Goal: Task Accomplishment & Management: Use online tool/utility

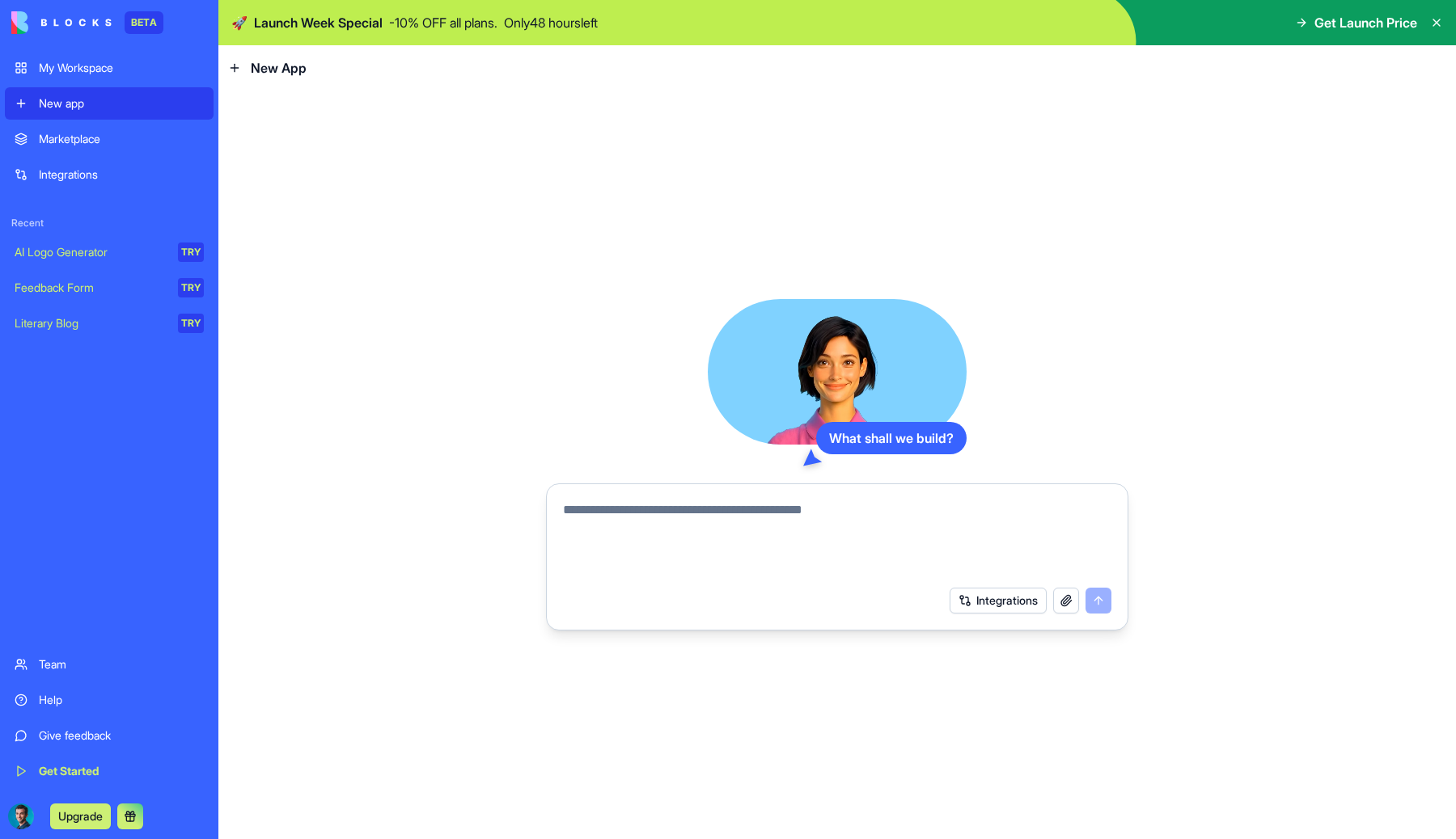
click at [989, 600] on button "Integrations" at bounding box center [998, 601] width 97 height 26
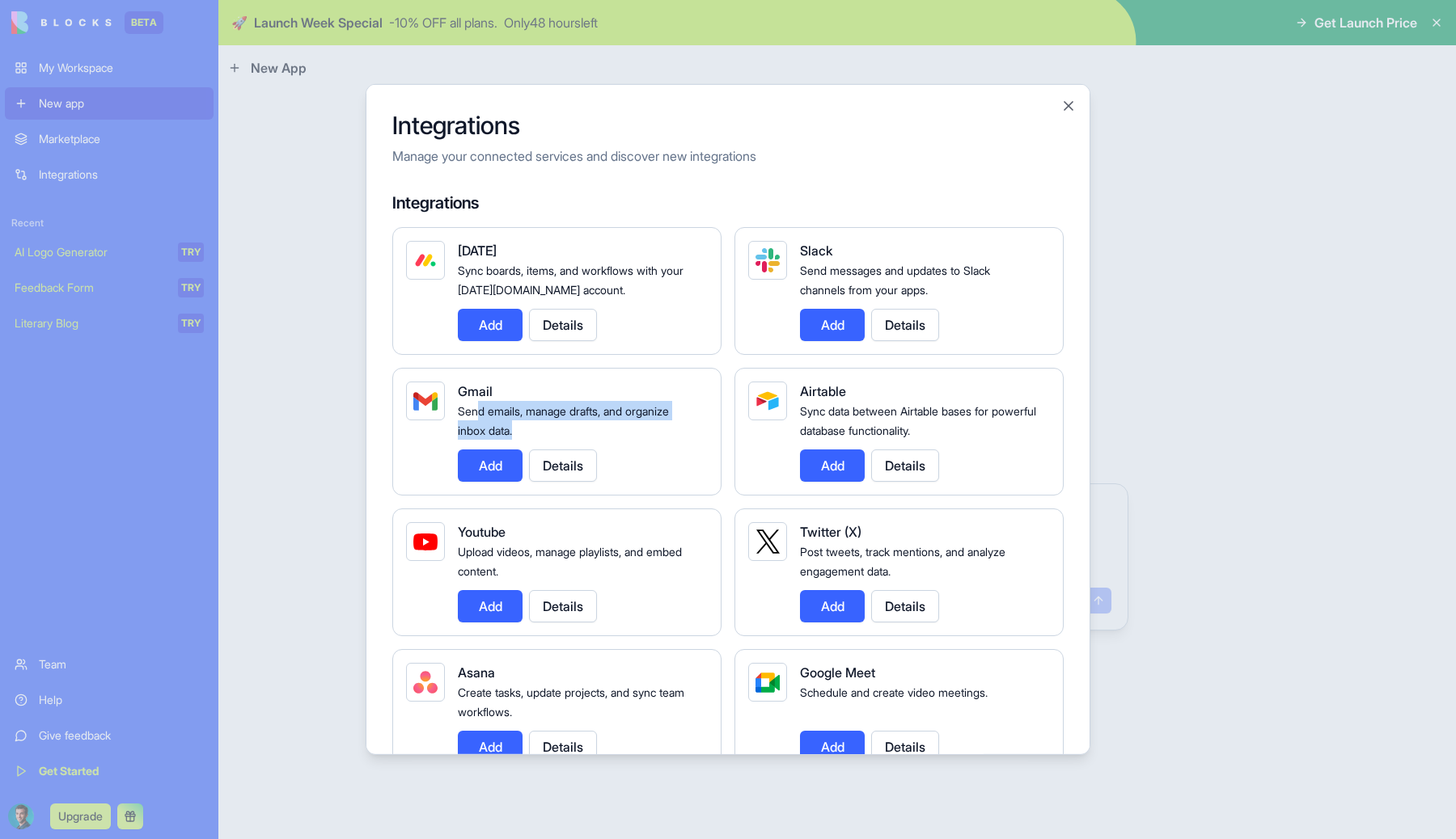
drag, startPoint x: 544, startPoint y: 433, endPoint x: 478, endPoint y: 417, distance: 67.9
click at [478, 417] on div "Send emails, manage drafts, and organize inbox data." at bounding box center [576, 420] width 237 height 39
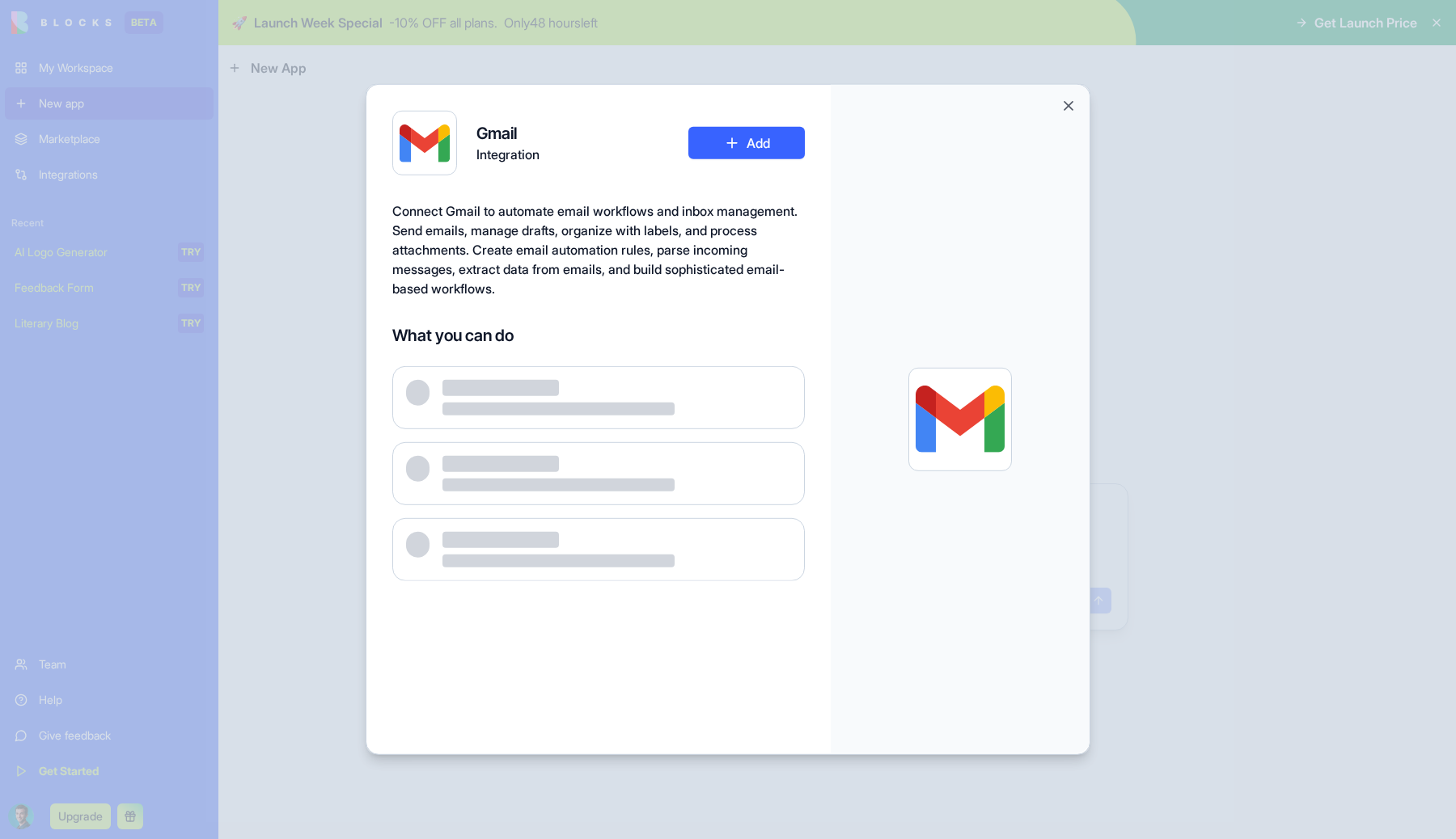
click at [478, 417] on div at bounding box center [599, 397] width 412 height 63
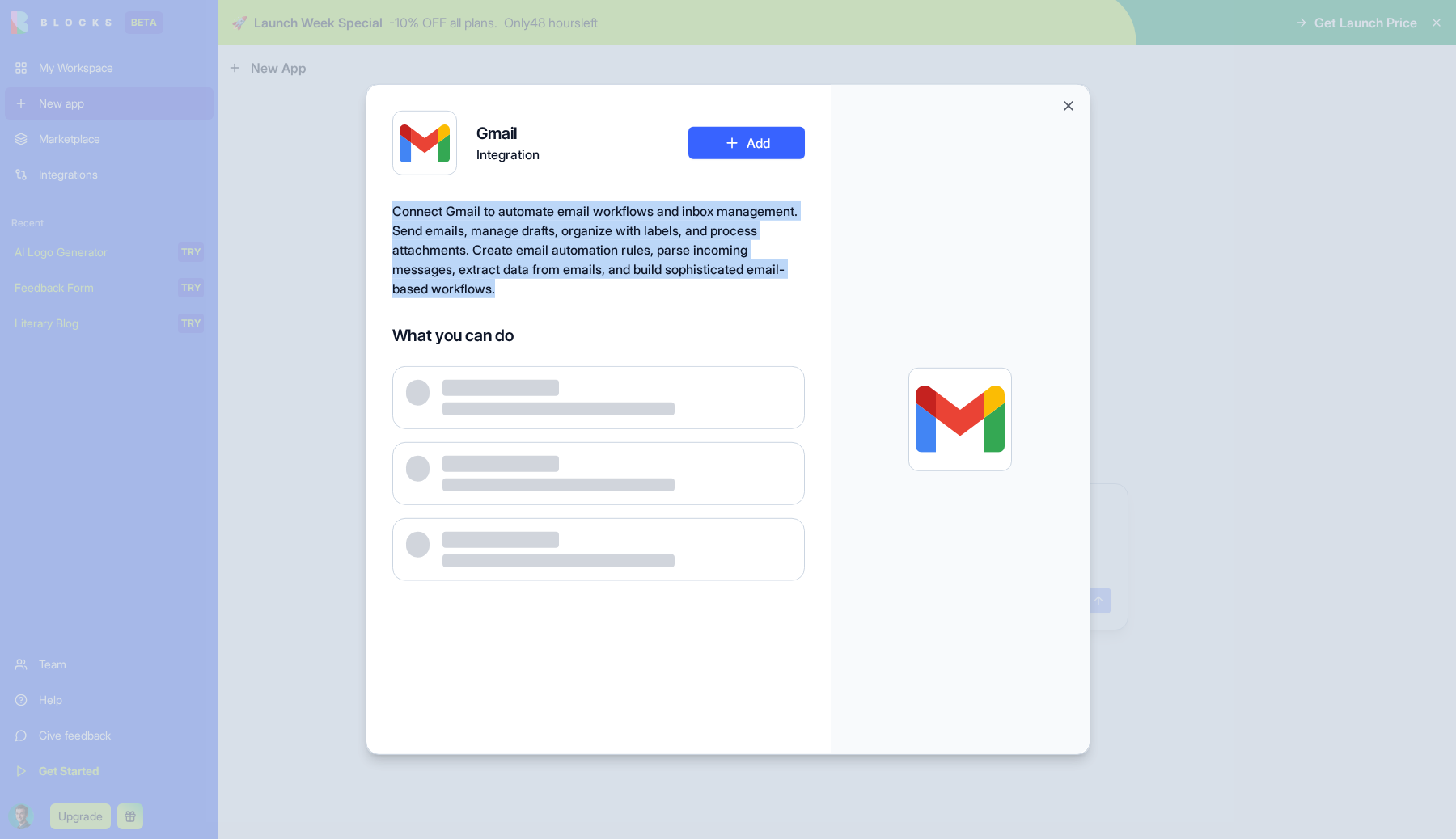
drag, startPoint x: 754, startPoint y: 202, endPoint x: 760, endPoint y: 277, distance: 75.2
click at [760, 277] on div "Gmail Integration Add Connect Gmail to automate email workflows and inbox manag…" at bounding box center [598, 420] width 464 height 672
click at [760, 277] on div "Connect Gmail to automate email workflows and inbox management. Send emails, ma…" at bounding box center [599, 250] width 412 height 97
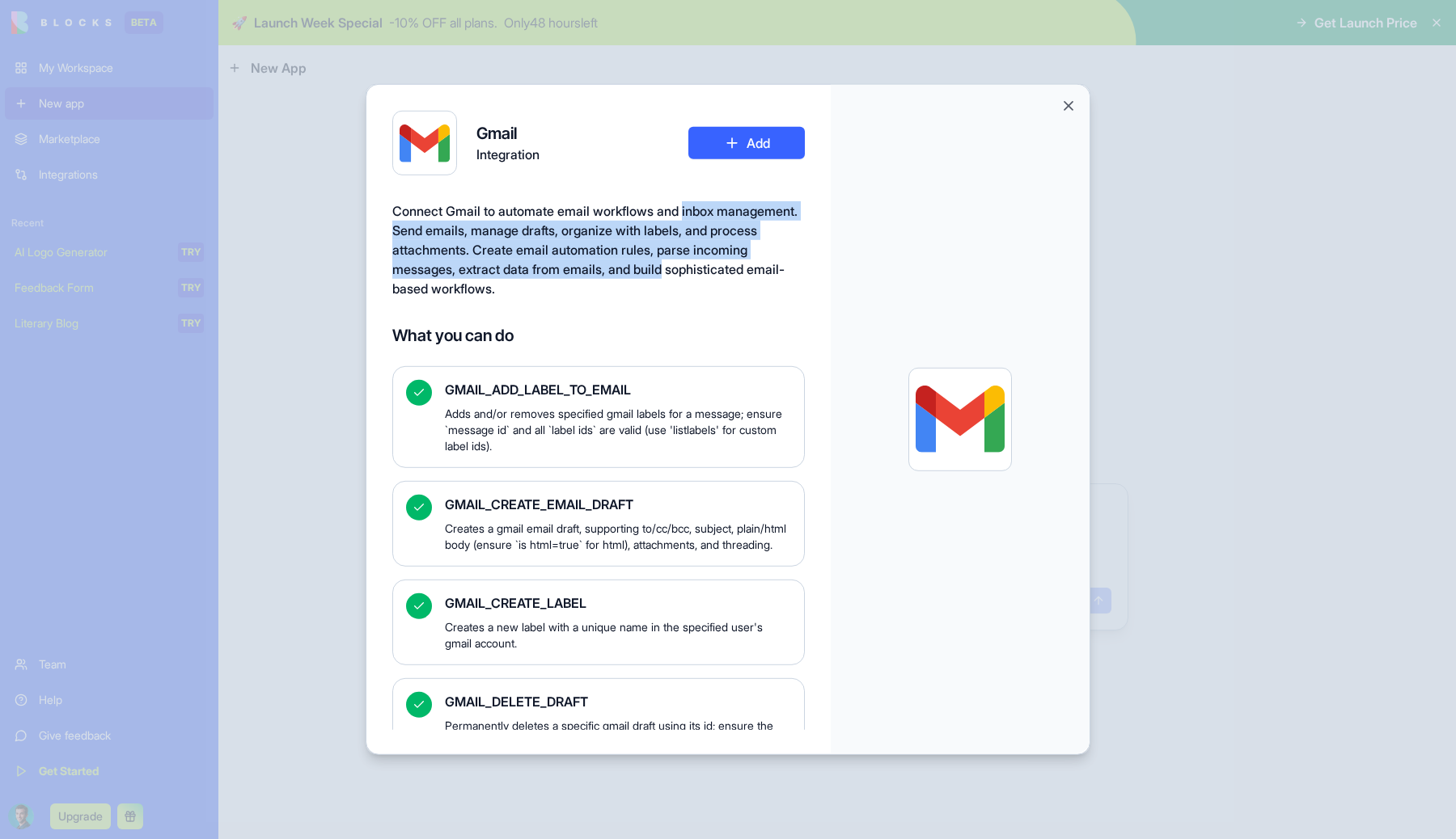
drag, startPoint x: 760, startPoint y: 277, endPoint x: 768, endPoint y: 215, distance: 62.5
click at [768, 215] on div "Connect Gmail to automate email workflows and inbox management. Send emails, ma…" at bounding box center [599, 250] width 412 height 97
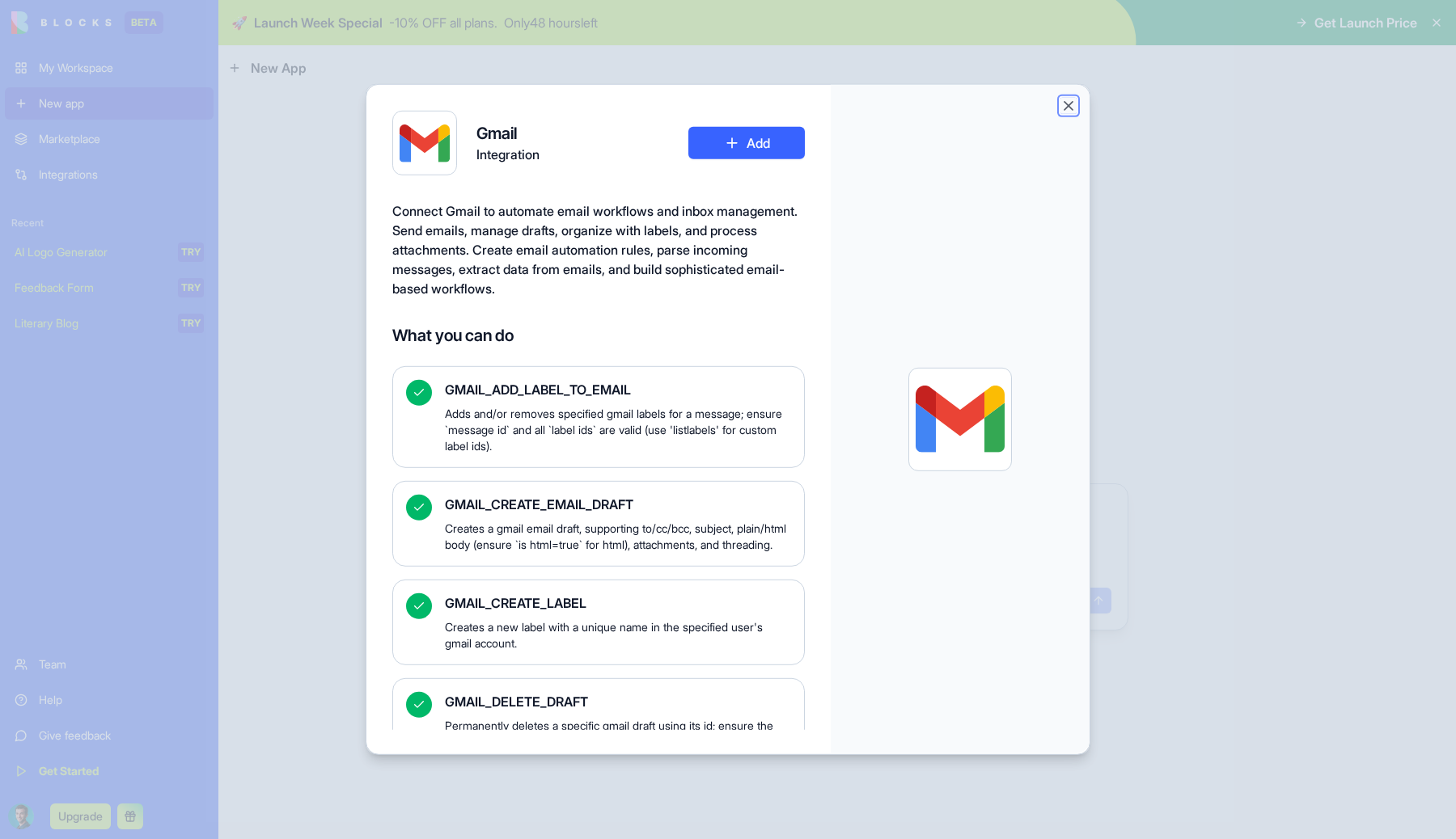
click at [1072, 99] on button "Close" at bounding box center [1068, 106] width 16 height 16
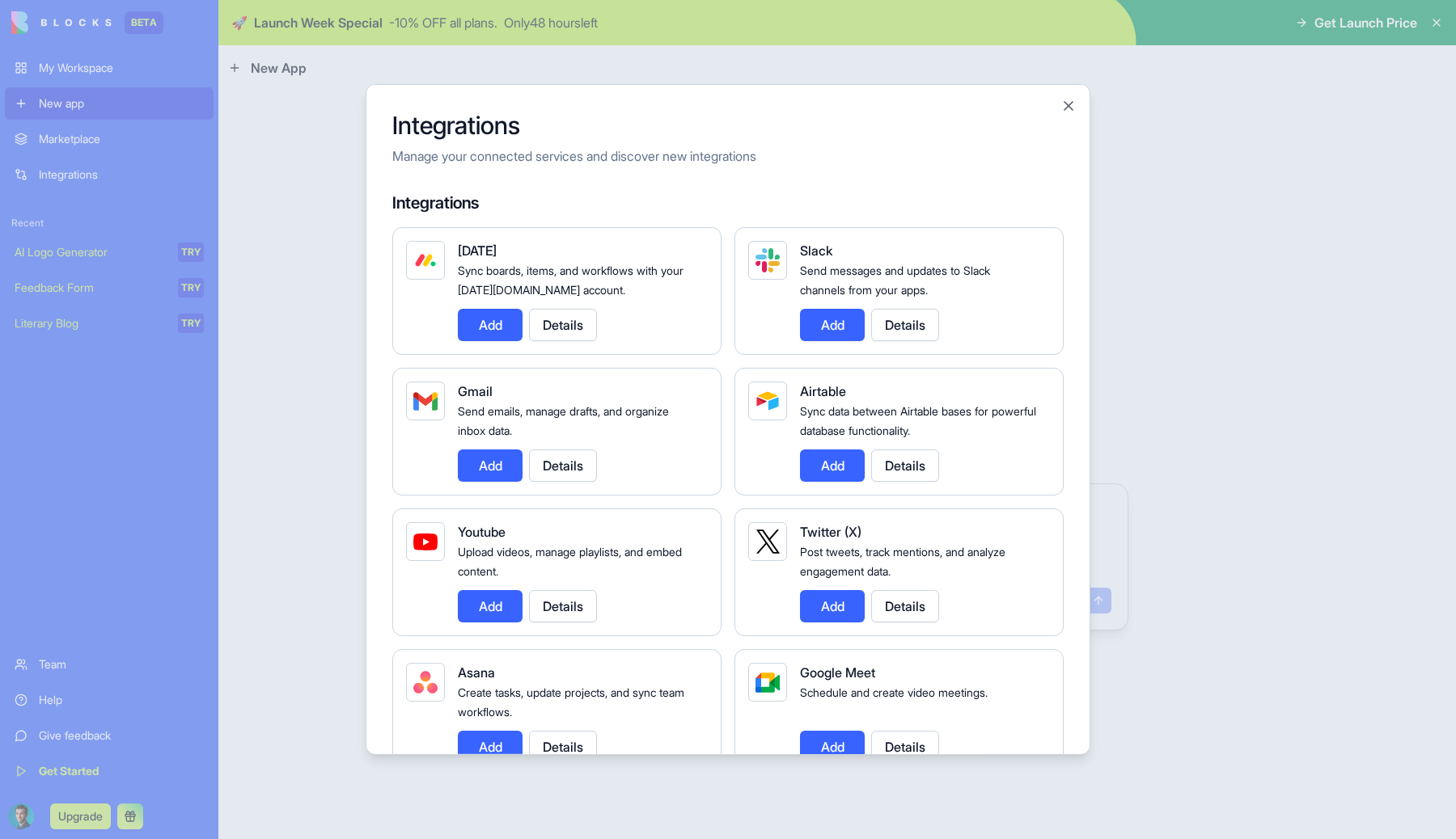
click at [528, 206] on h4 "Integrations" at bounding box center [728, 203] width 672 height 23
click at [819, 602] on button "Add" at bounding box center [832, 606] width 65 height 32
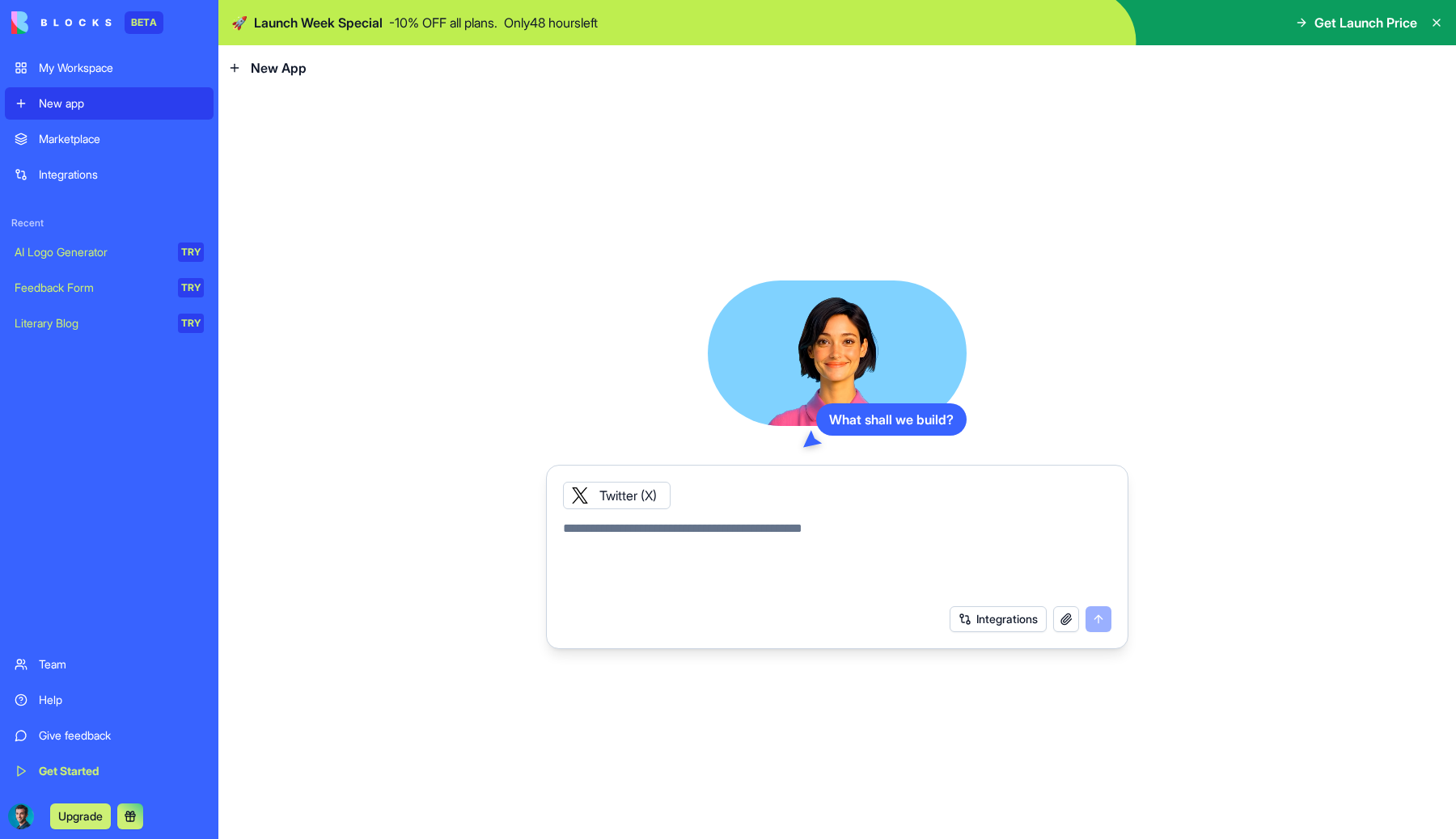
click at [718, 552] on textarea at bounding box center [838, 557] width 549 height 78
type textarea "*"
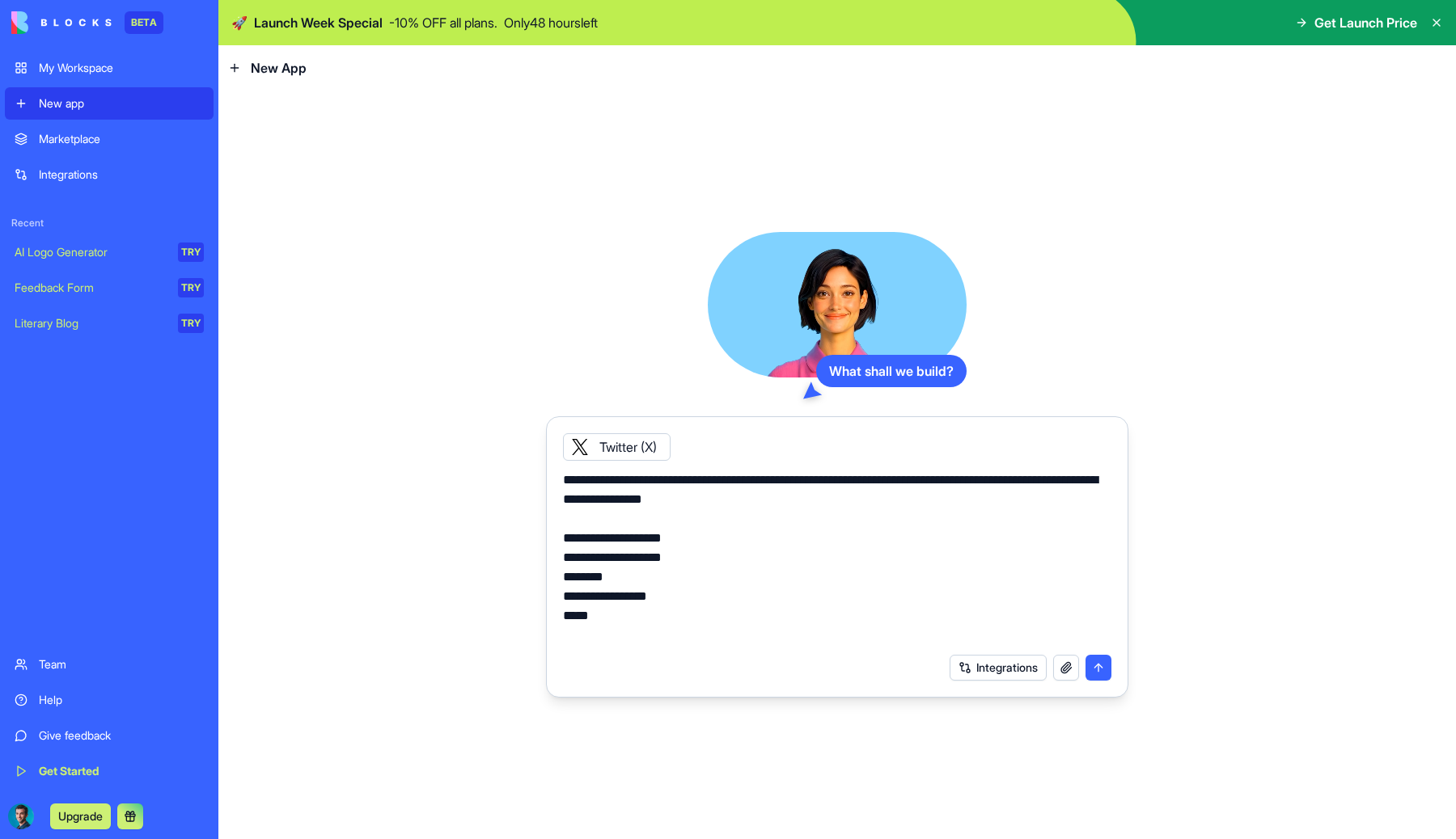
type textarea "**********"
click at [1098, 676] on button "submit" at bounding box center [1099, 668] width 26 height 26
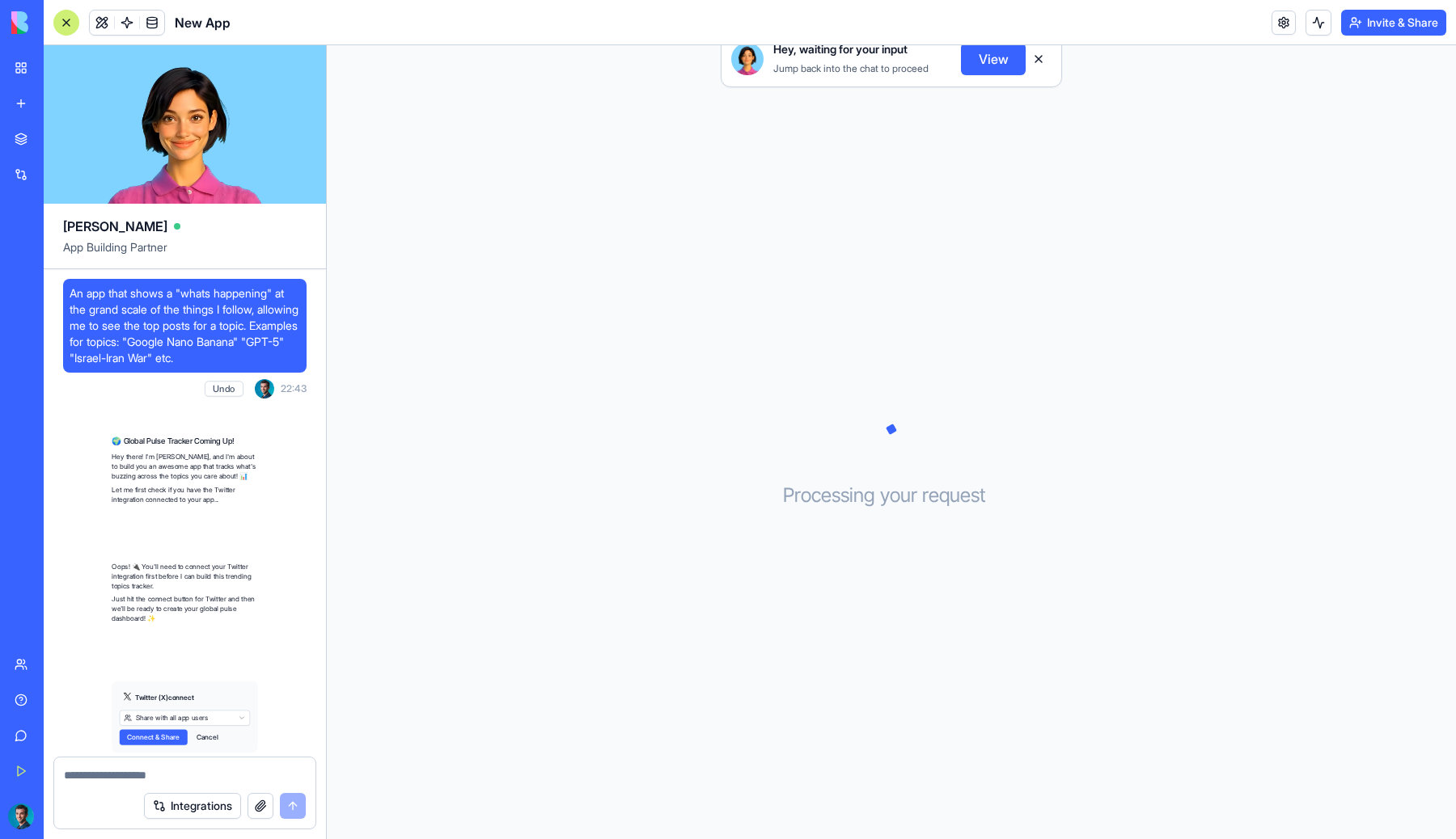
scroll to position [62, 0]
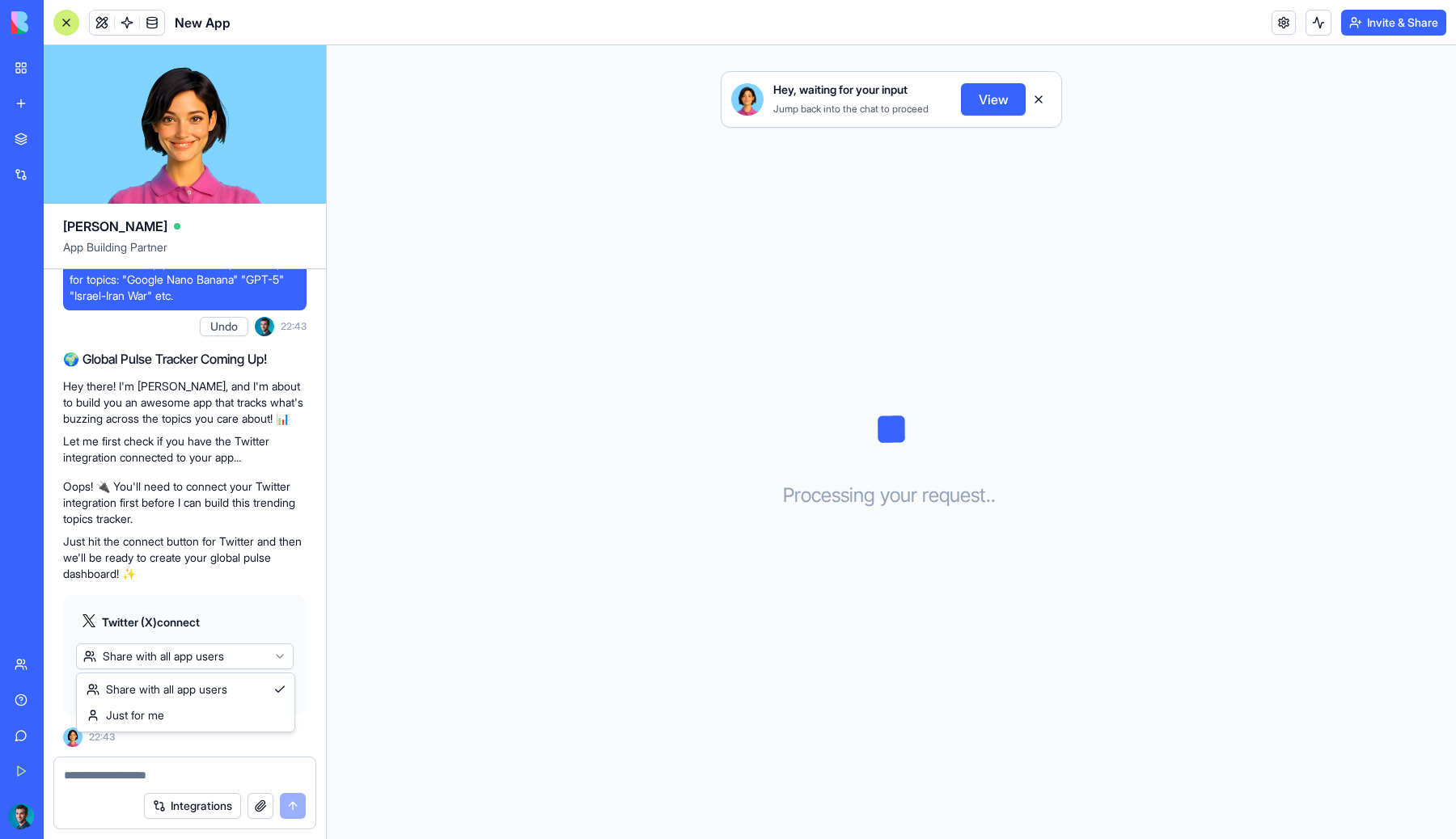
click at [167, 649] on html "BETA My Workspace New app Marketplace Integrations Recent New App AI Logo Gener…" at bounding box center [728, 420] width 1456 height 839
click at [126, 695] on span "Connect" at bounding box center [111, 689] width 44 height 16
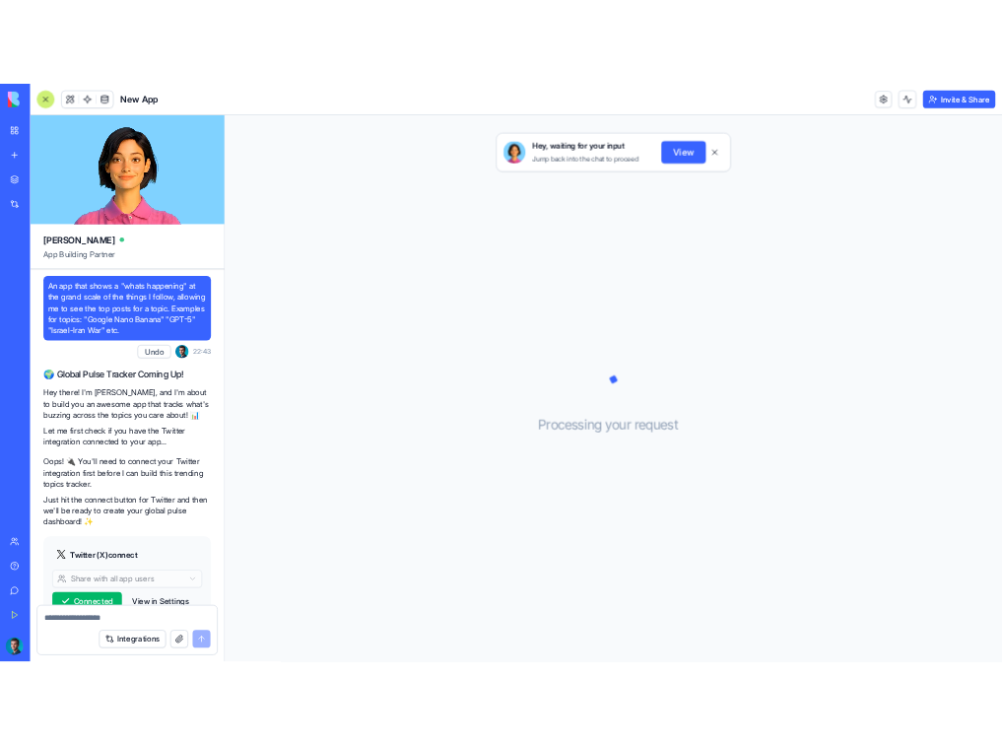
scroll to position [76, 0]
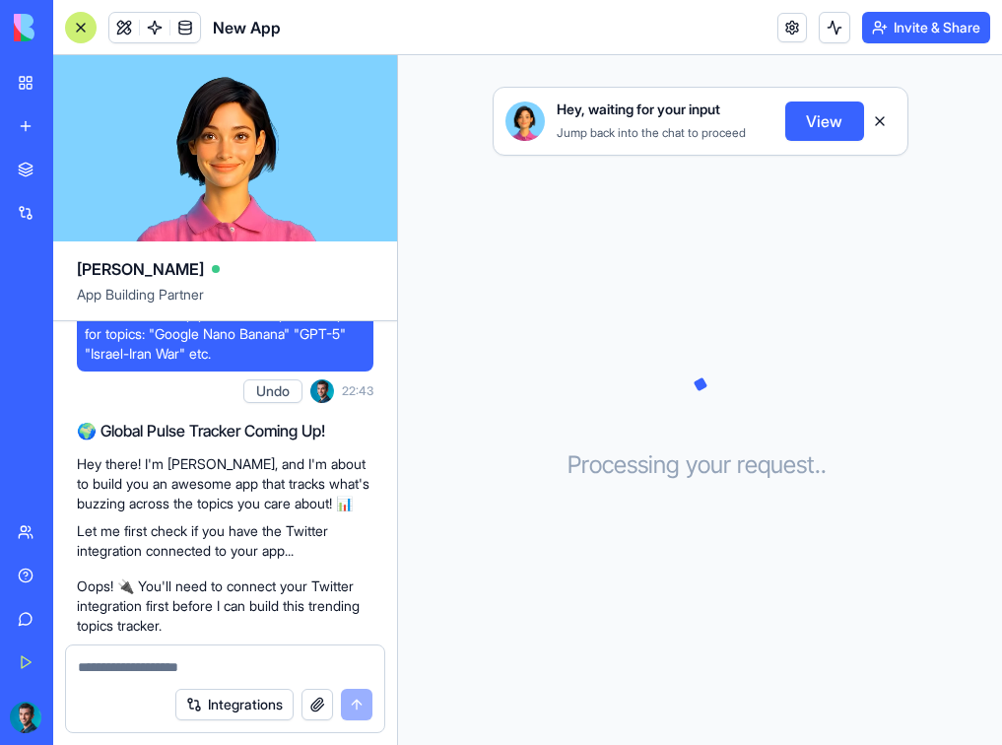
click at [642, 310] on div "Hey, waiting for your input Jump back into the chat to proceed View Processing …" at bounding box center [700, 399] width 604 height 689
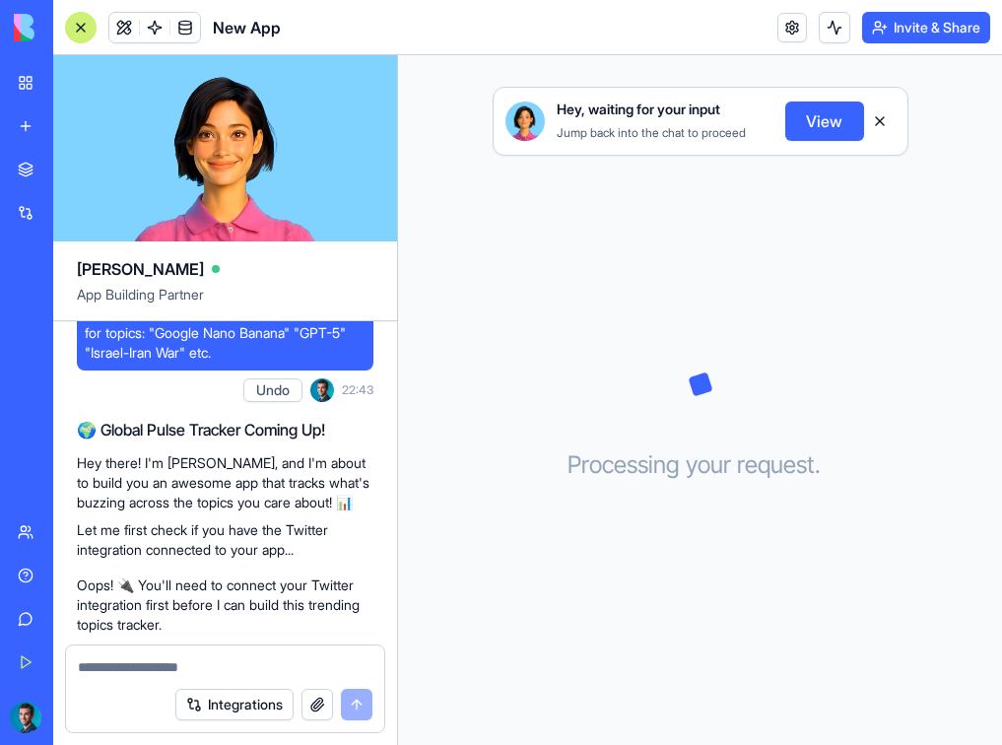
click at [819, 128] on button "View" at bounding box center [824, 120] width 79 height 39
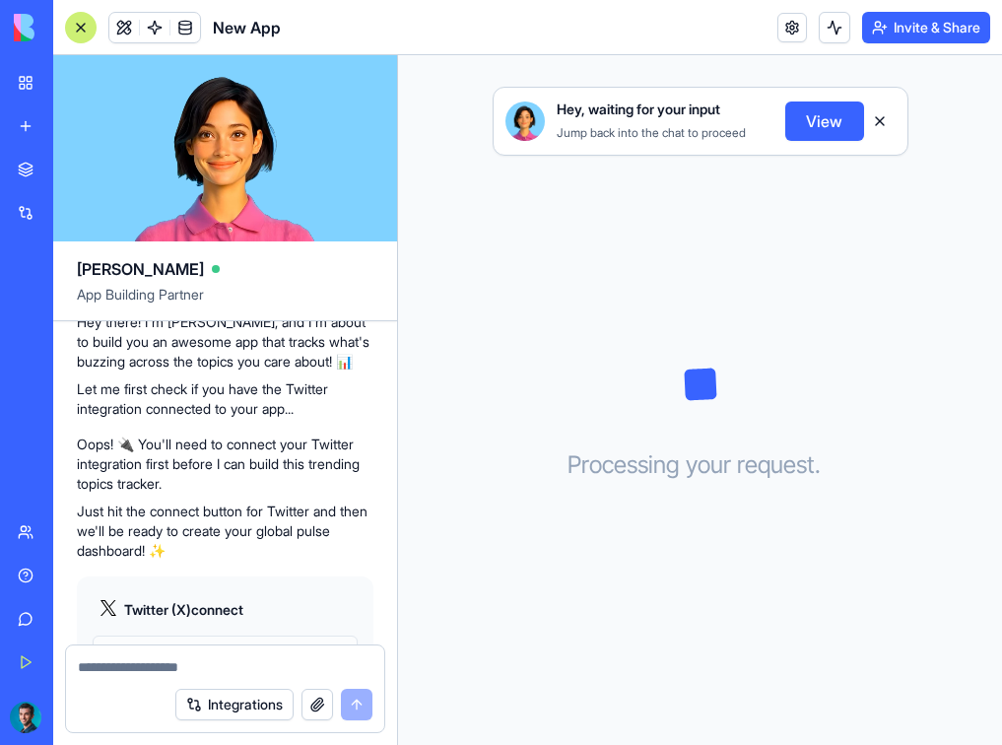
scroll to position [347, 0]
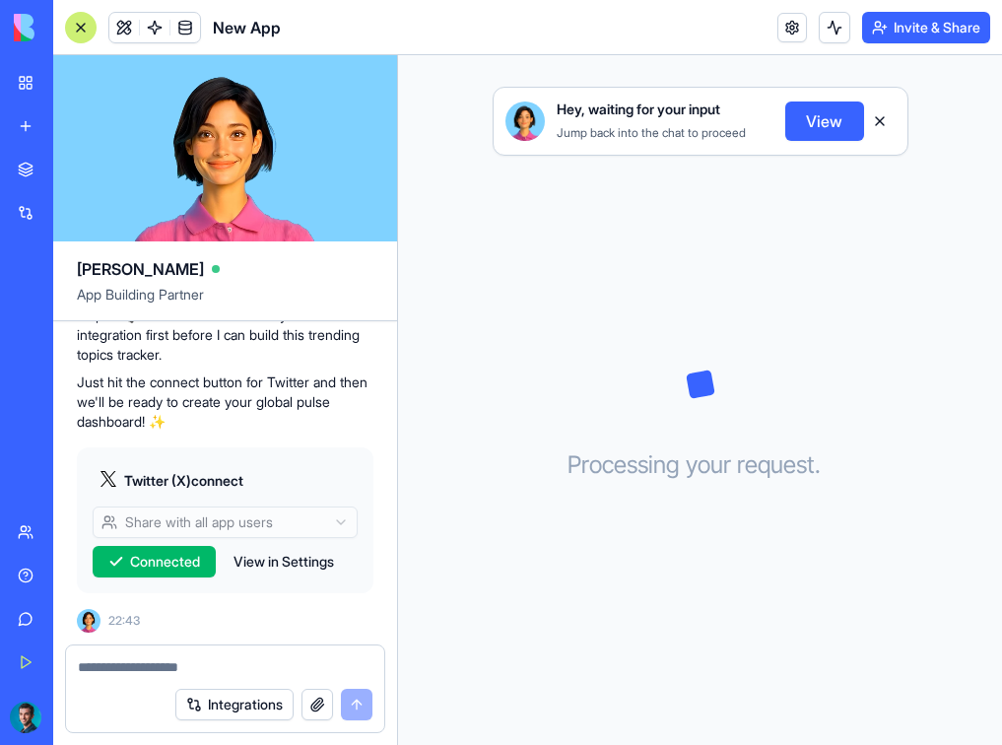
click at [810, 111] on button "View" at bounding box center [824, 120] width 79 height 39
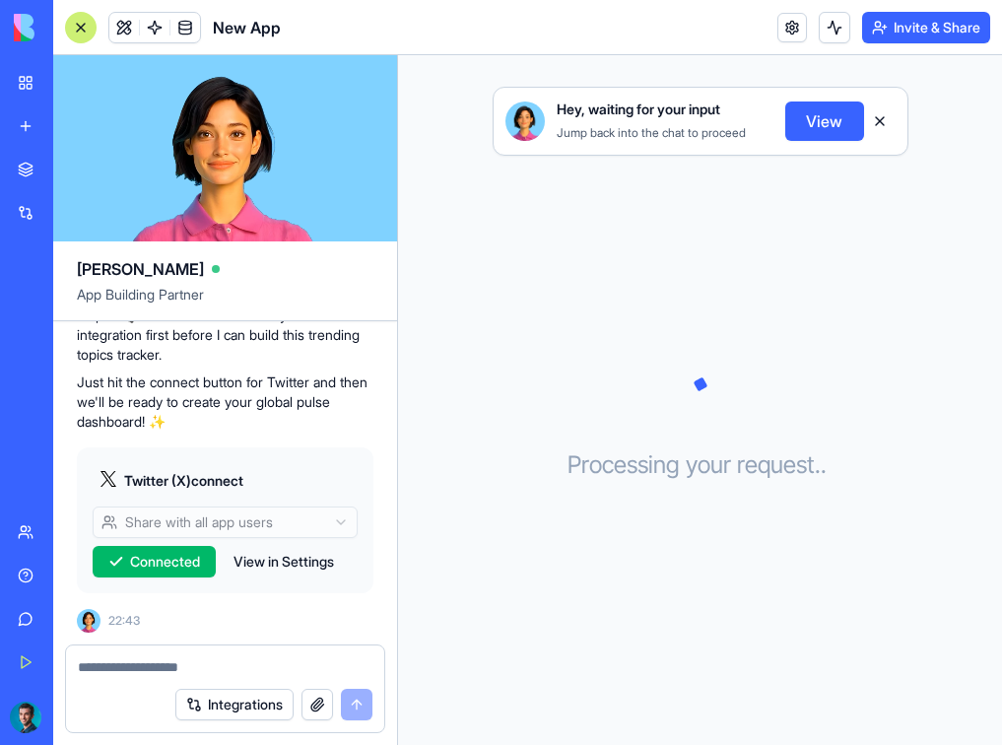
click at [810, 111] on button "View" at bounding box center [824, 120] width 79 height 39
click at [813, 119] on button "View" at bounding box center [824, 120] width 79 height 39
click at [184, 557] on span "Connected" at bounding box center [165, 562] width 70 height 20
click at [145, 663] on textarea at bounding box center [225, 667] width 295 height 20
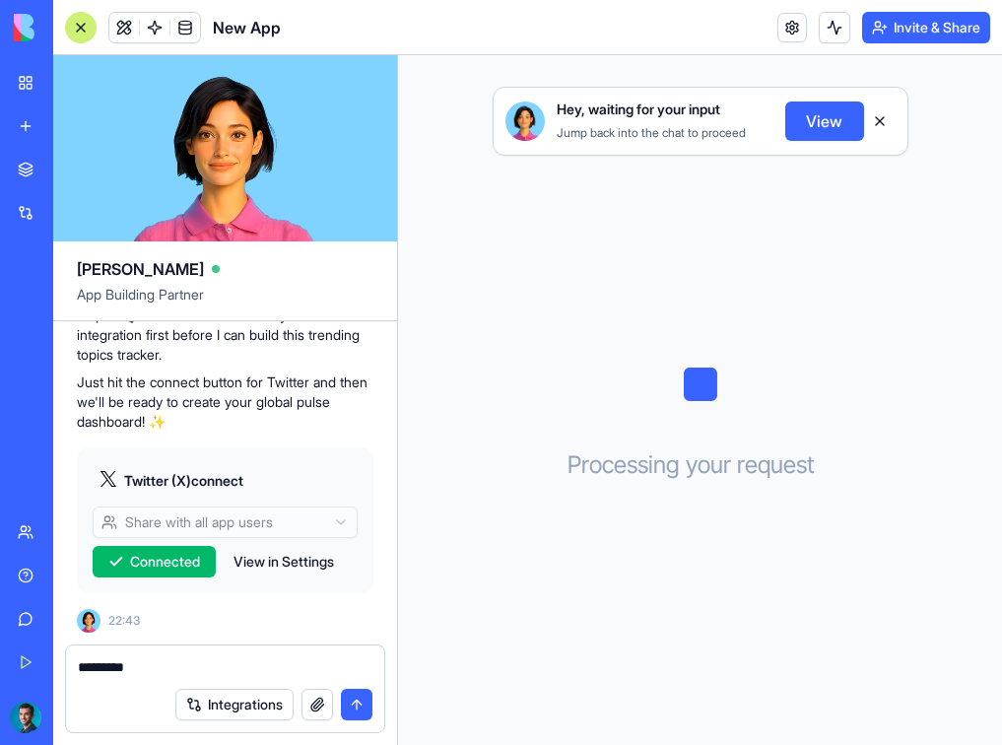
type textarea "*********"
click at [359, 708] on button "submit" at bounding box center [357, 704] width 32 height 32
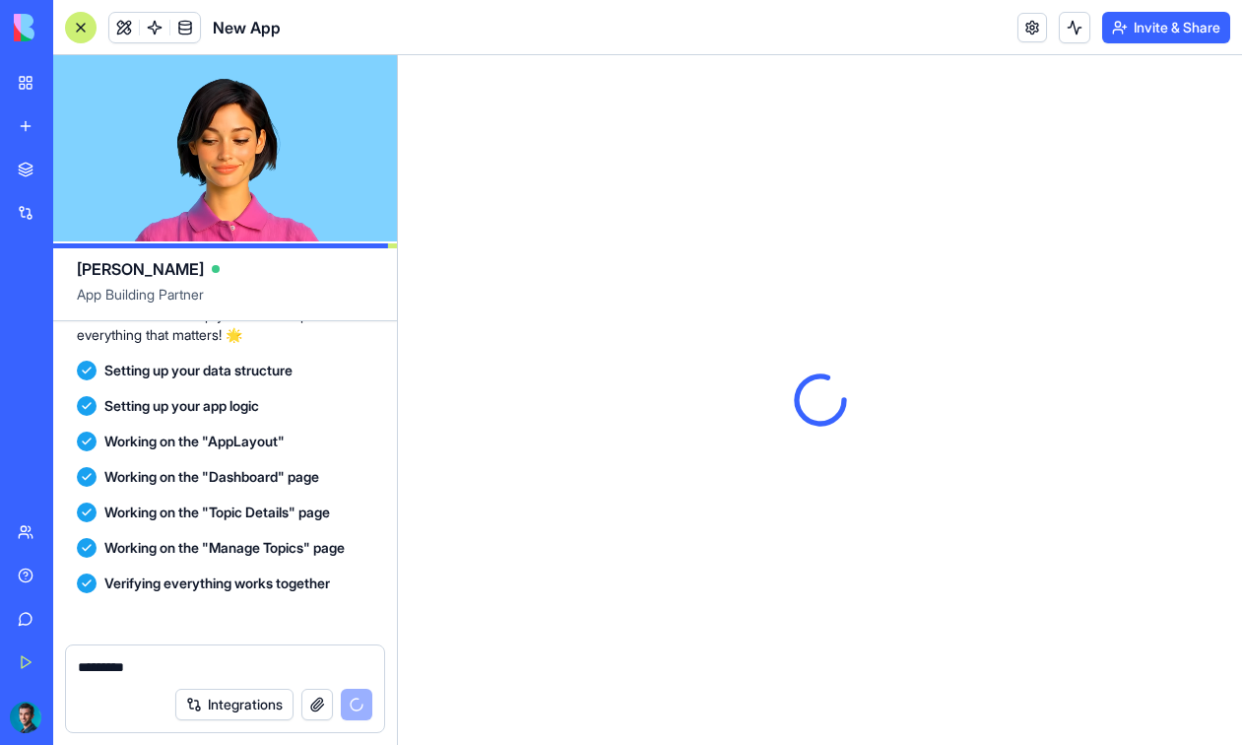
scroll to position [1103, 0]
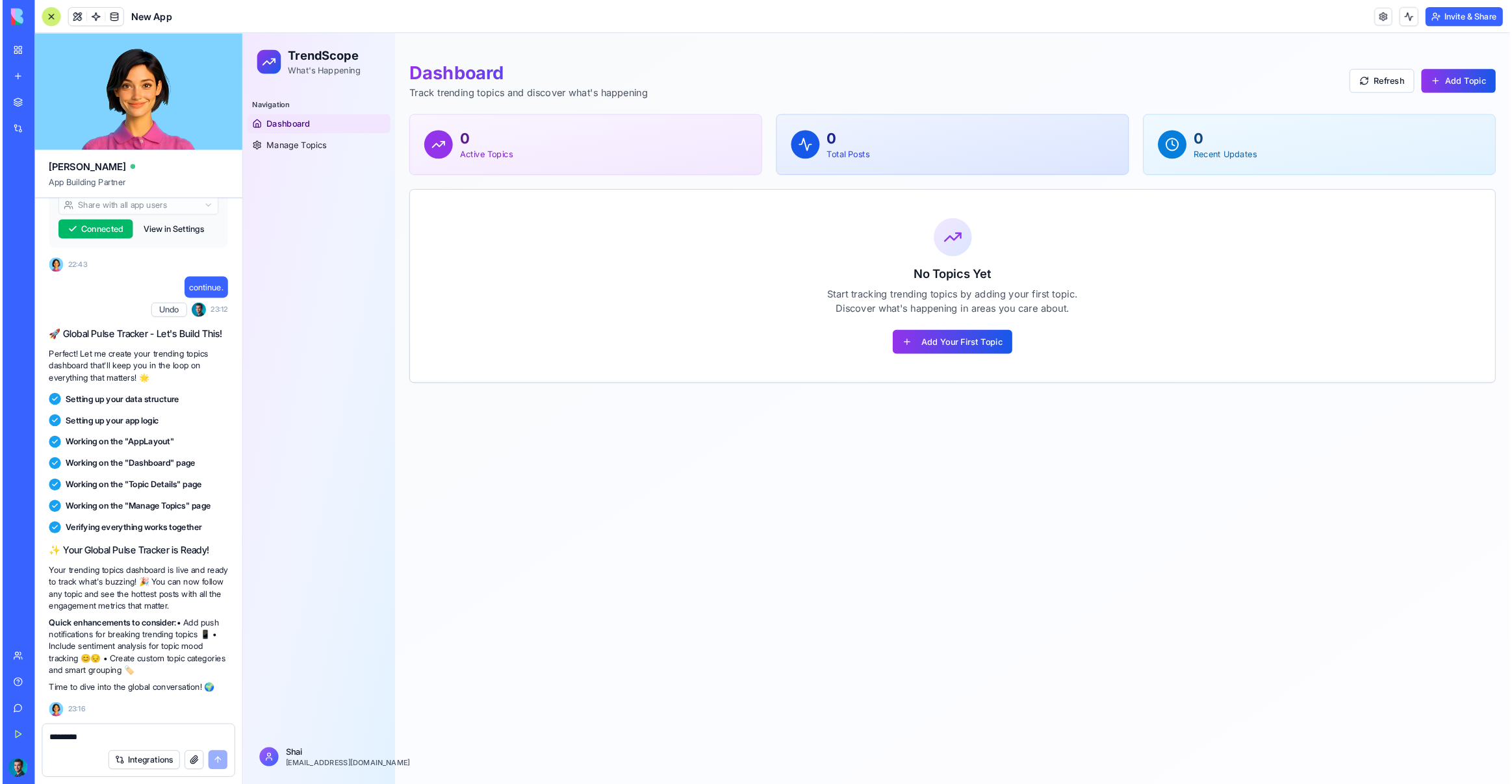
scroll to position [361, 0]
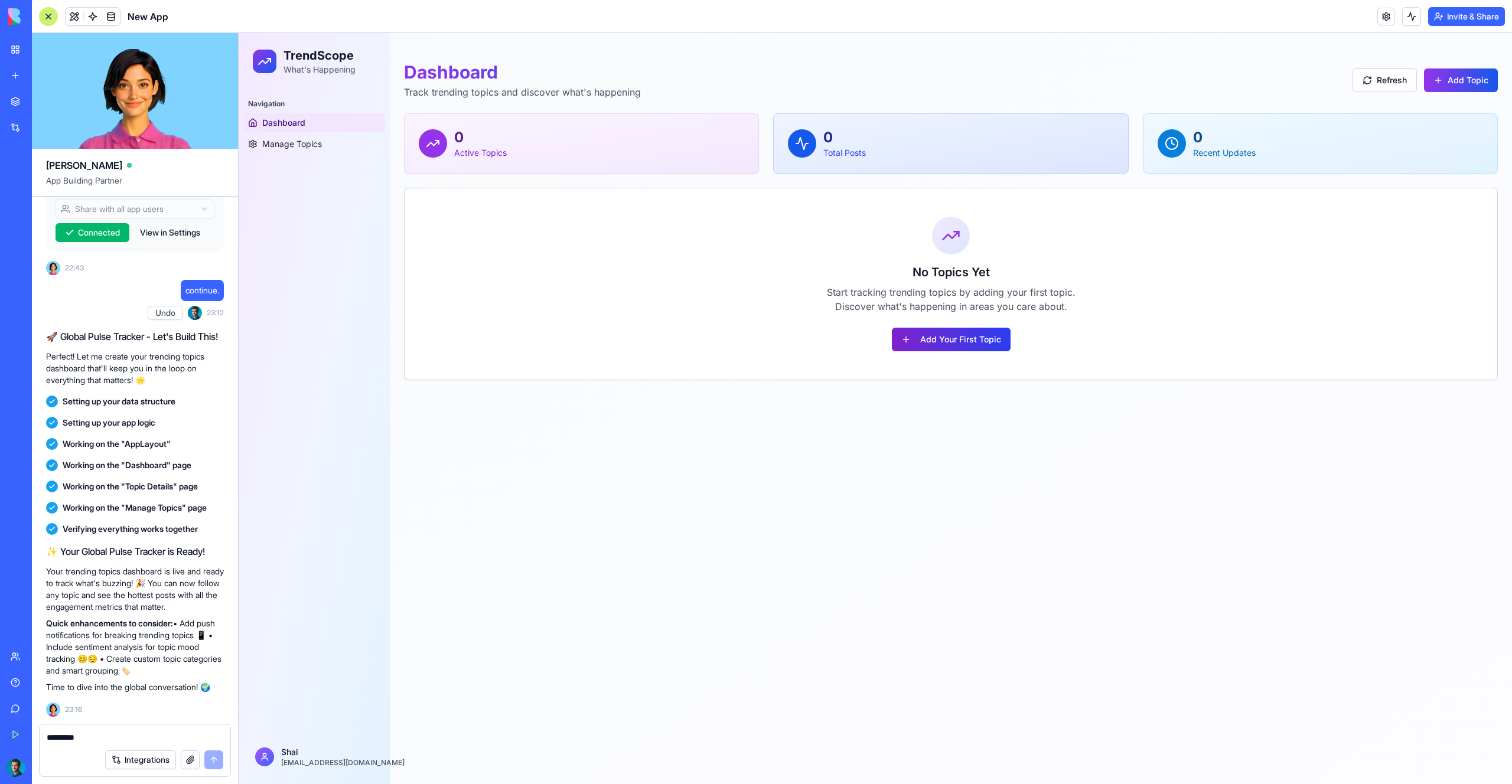
click at [961, 345] on button "Add Your First Topic" at bounding box center [951, 339] width 119 height 23
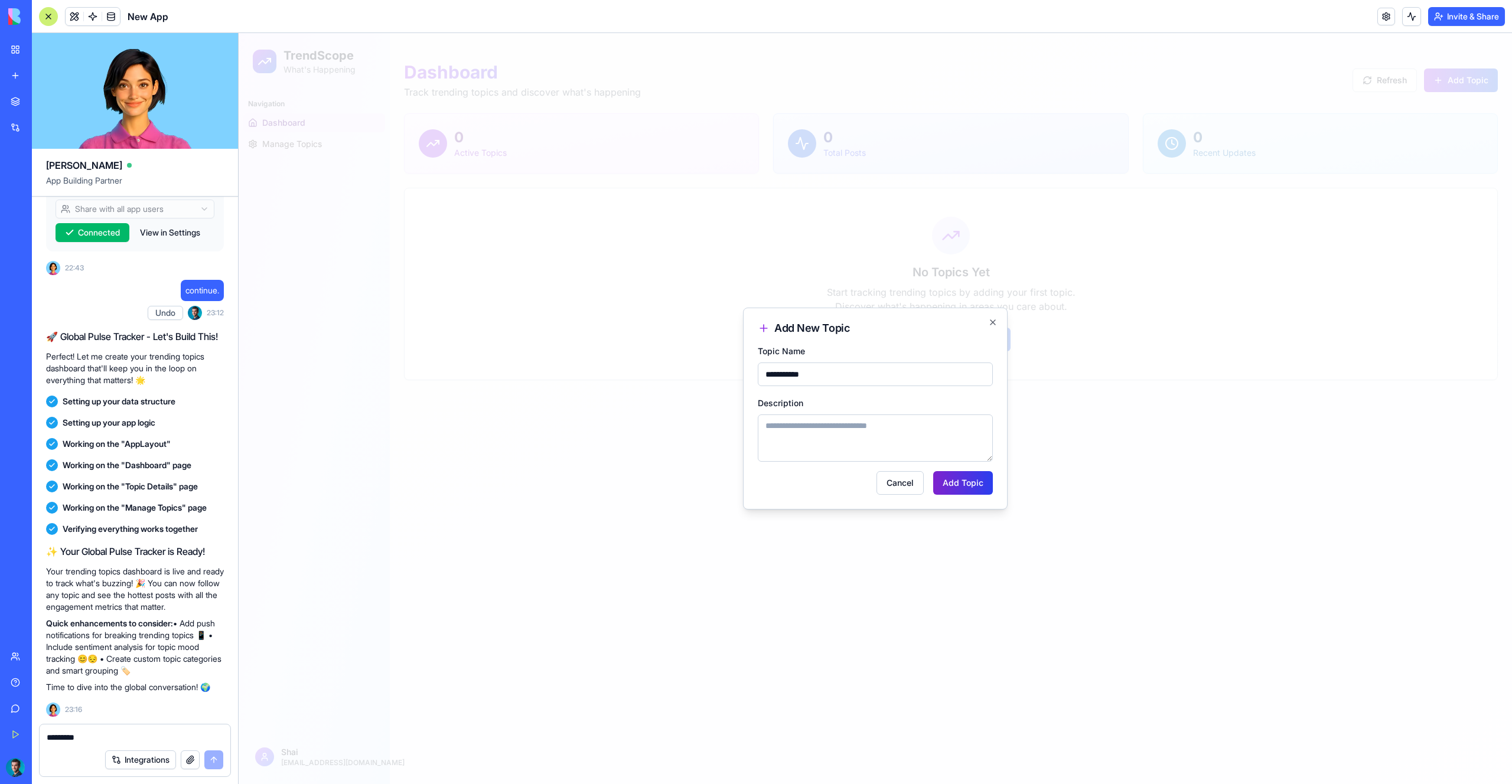
type input "**********"
click at [979, 490] on button "Add Topic" at bounding box center [963, 483] width 59 height 23
click at [891, 432] on textarea "Description" at bounding box center [876, 430] width 235 height 47
type textarea "**********"
click at [981, 494] on button "Add Topic" at bounding box center [963, 491] width 59 height 23
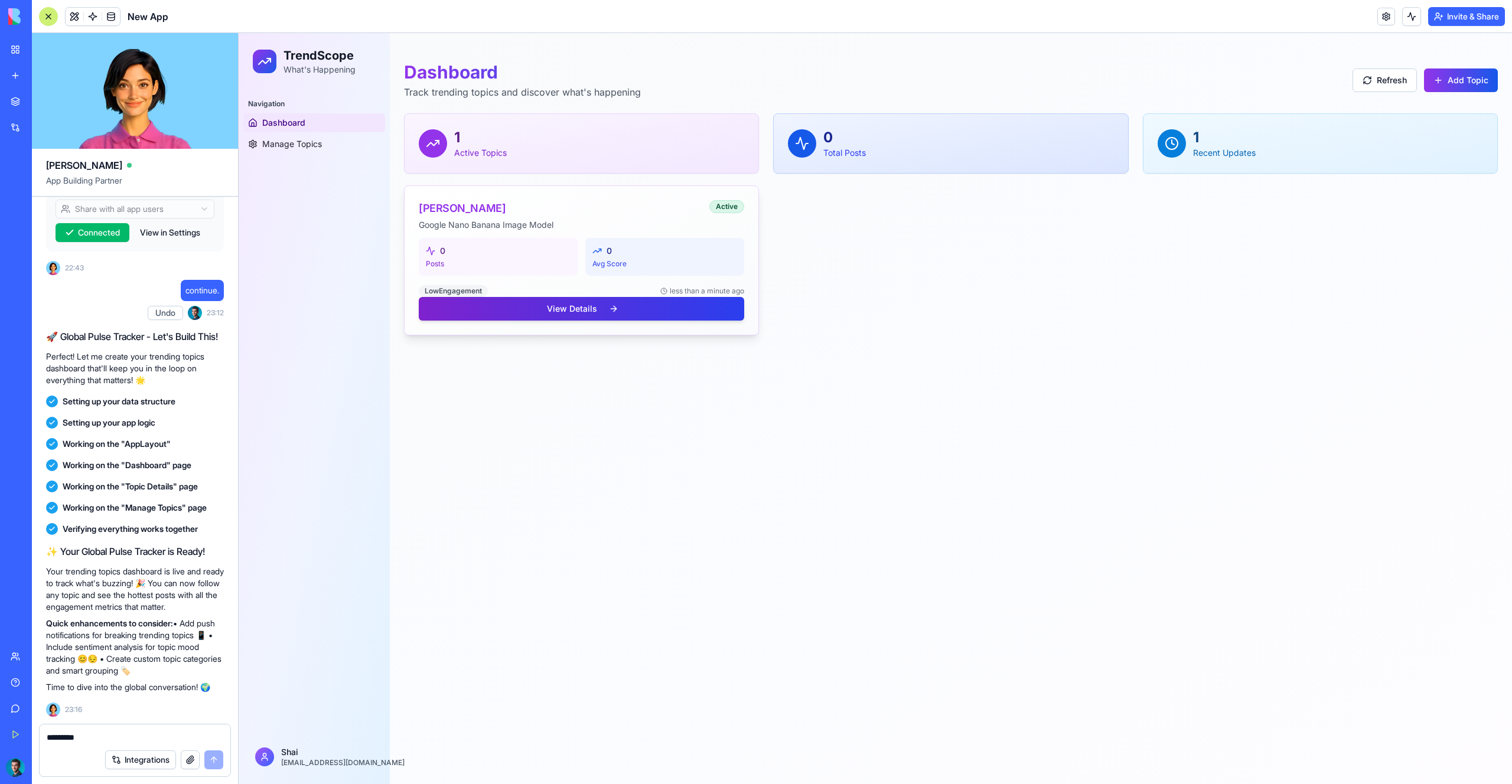
click at [615, 312] on button "View Details" at bounding box center [581, 308] width 326 height 23
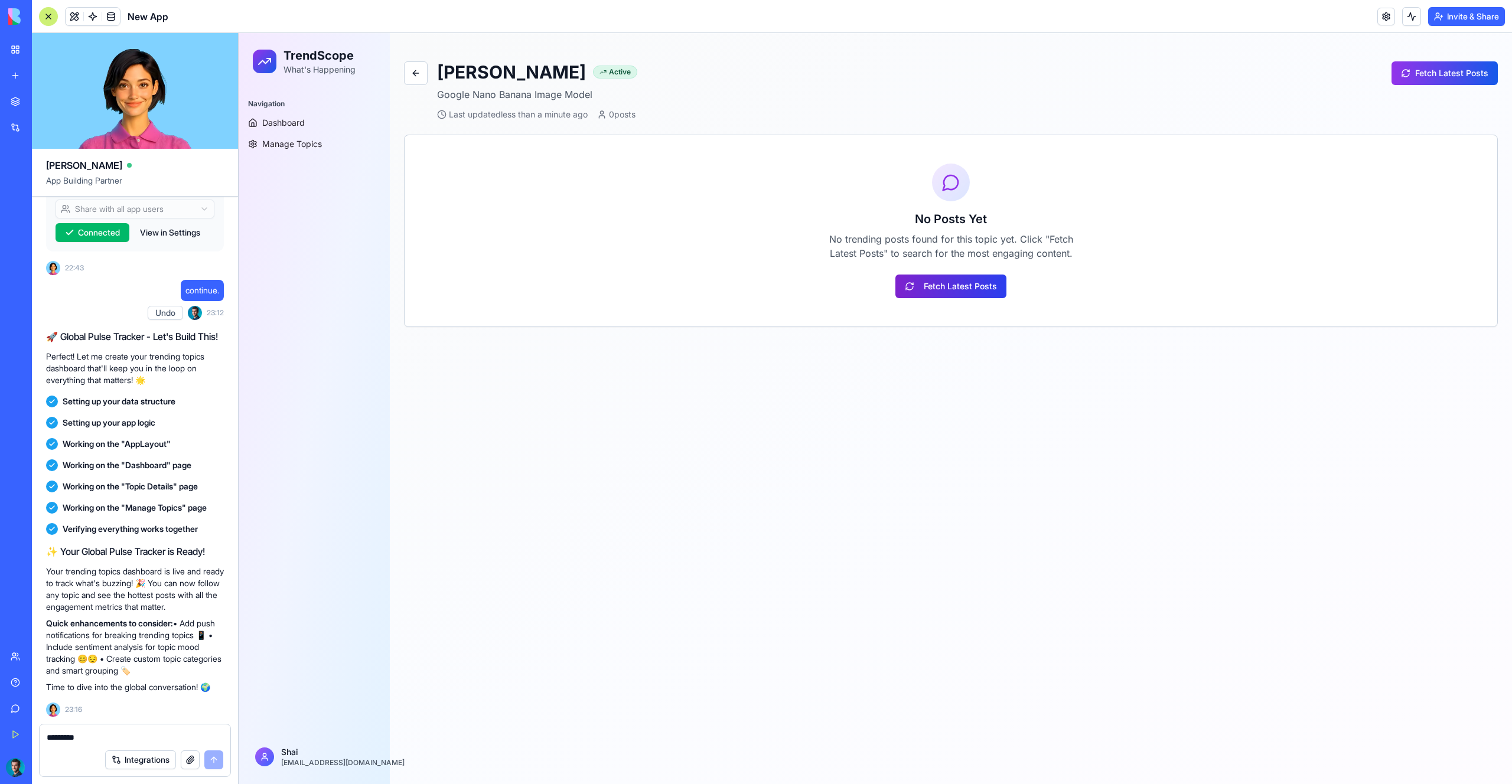
click at [981, 286] on button "Fetch Latest Posts" at bounding box center [951, 286] width 111 height 23
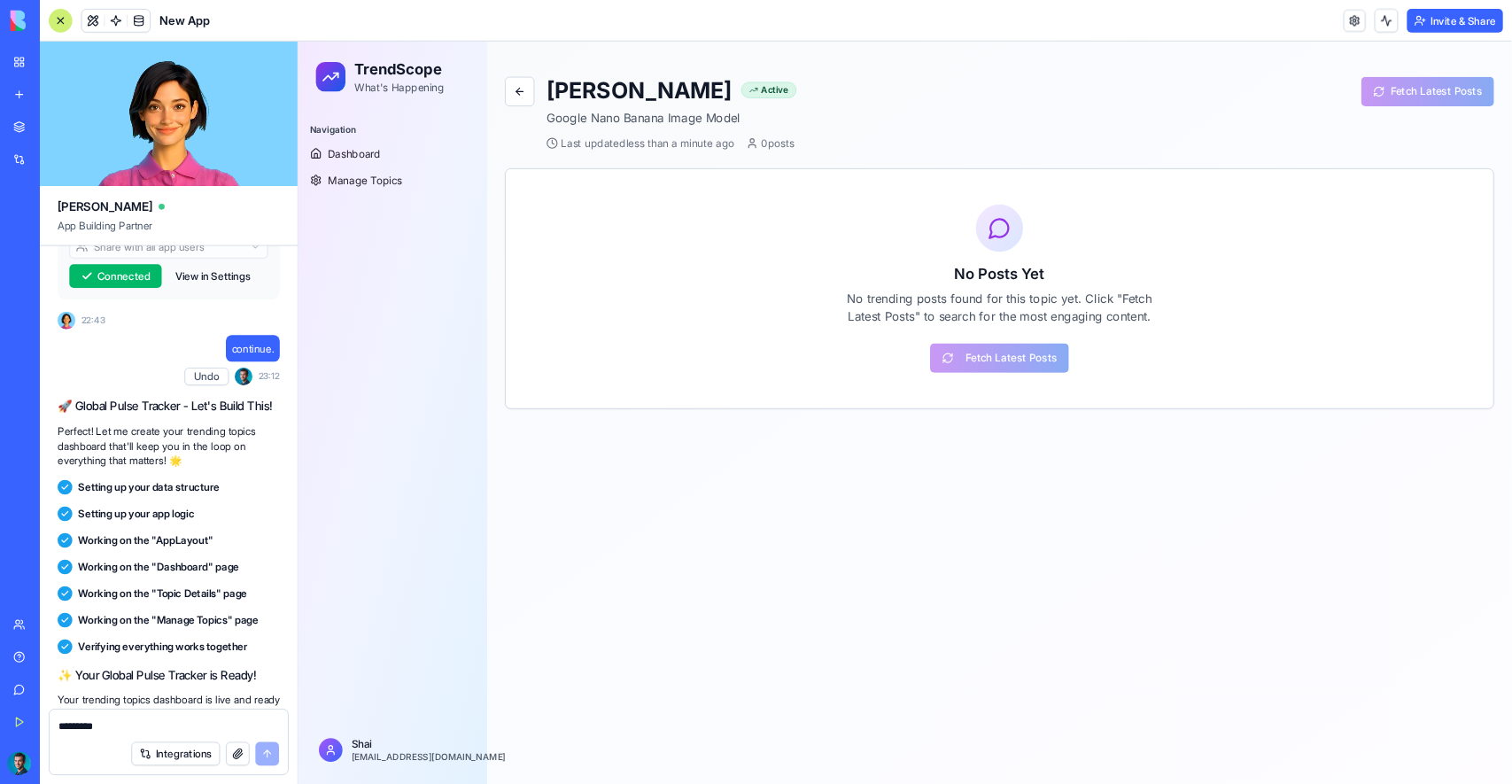
scroll to position [492, 0]
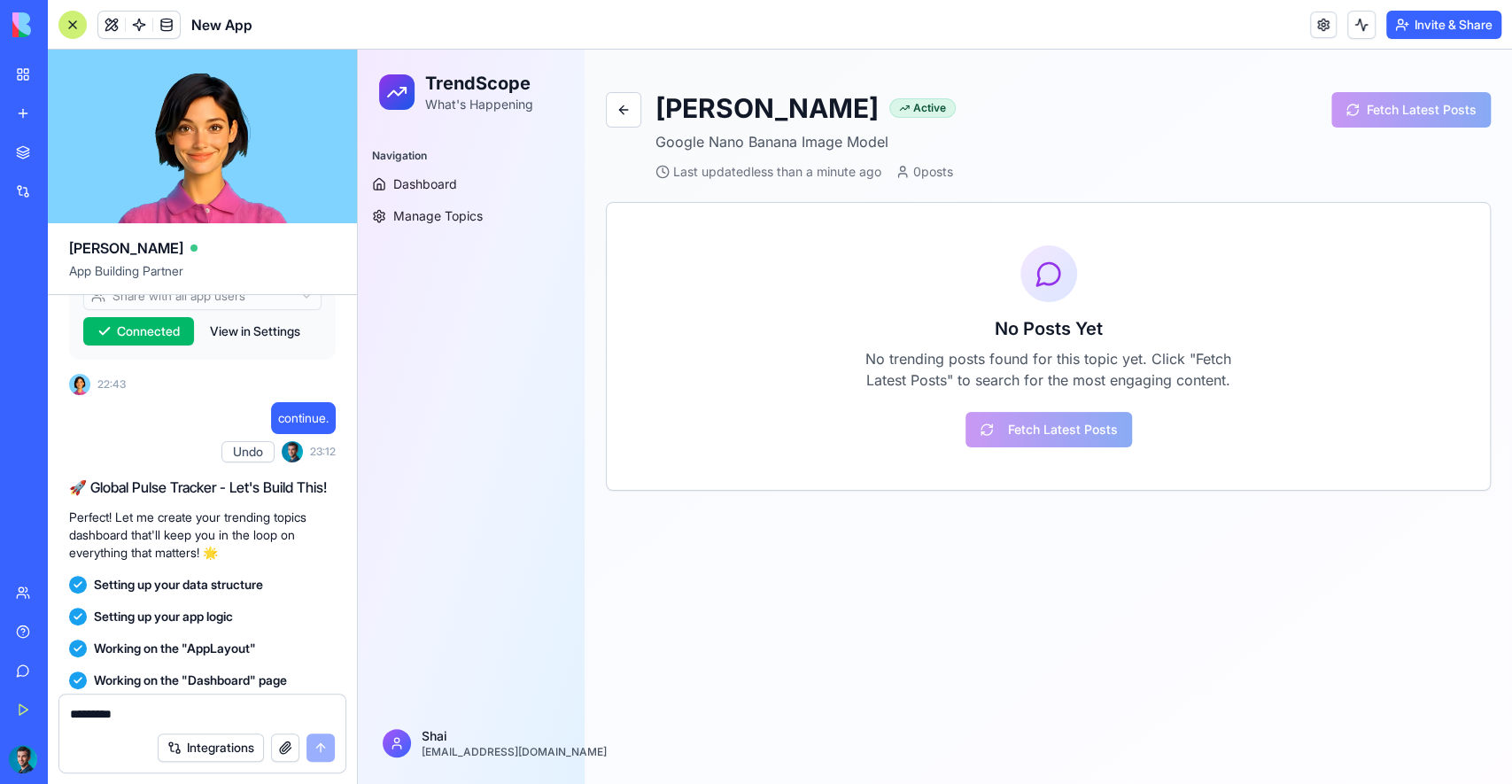
drag, startPoint x: 148, startPoint y: 528, endPoint x: 156, endPoint y: 543, distance: 17.0
click at [156, 543] on p "Perfect! Let me create your trending topics dashboard that'll keep you in the l…" at bounding box center [202, 534] width 266 height 53
drag, startPoint x: 166, startPoint y: 542, endPoint x: 148, endPoint y: 500, distance: 45.7
click at [148, 500] on div "🚀 Global Pulse Tracker - Let's Build This! Perfect! Let me create your trending…" at bounding box center [202, 519] width 266 height 85
drag, startPoint x: 168, startPoint y: 532, endPoint x: 185, endPoint y: 557, distance: 30.2
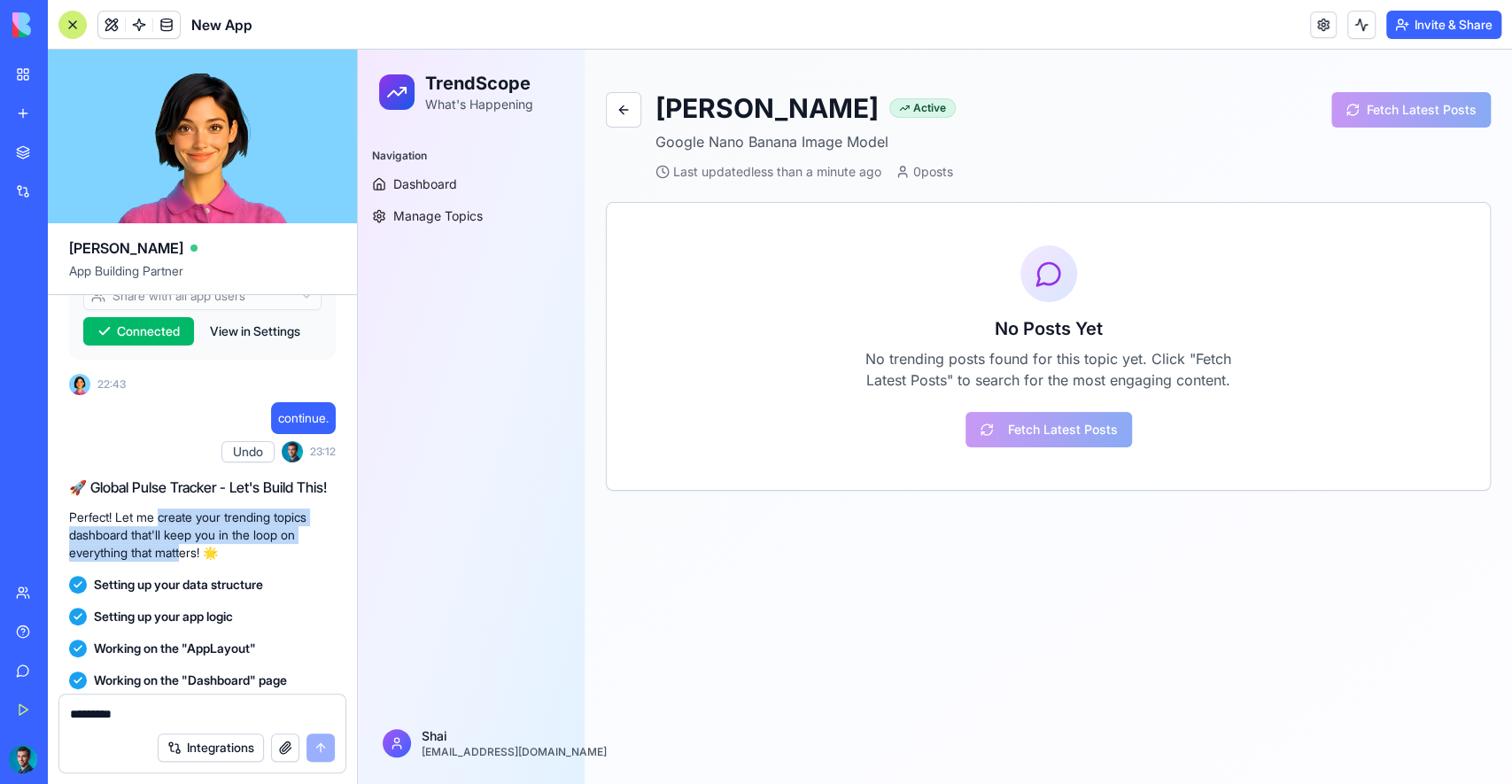
click at [185, 557] on p "Perfect! Let me create your trending topics dashboard that'll keep you in the l…" at bounding box center [202, 534] width 266 height 53
drag, startPoint x: 185, startPoint y: 557, endPoint x: 158, endPoint y: 518, distance: 47.4
click at [158, 518] on p "Perfect! Let me create your trending topics dashboard that'll keep you in the l…" at bounding box center [202, 534] width 266 height 53
drag, startPoint x: 158, startPoint y: 517, endPoint x: 182, endPoint y: 559, distance: 48.4
click at [182, 559] on p "Perfect! Let me create your trending topics dashboard that'll keep you in the l…" at bounding box center [202, 534] width 266 height 53
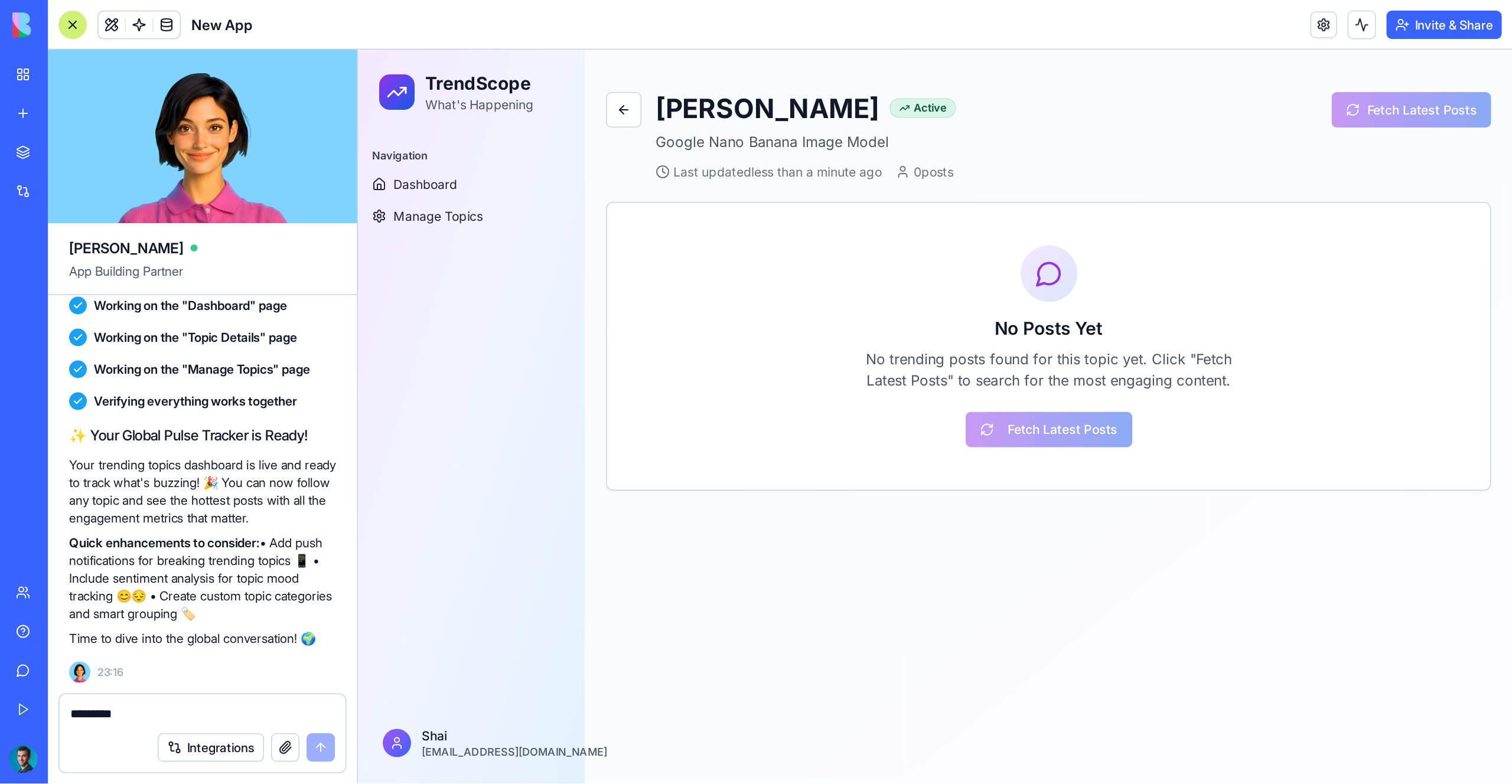
scroll to position [589, 0]
drag, startPoint x: 76, startPoint y: 310, endPoint x: 179, endPoint y: 403, distance: 138.8
click at [140, 392] on div "✨ Your Global Pulse Tracker is Ready! Your trending topics dashboard is live an…" at bounding box center [135, 357] width 178 height 149
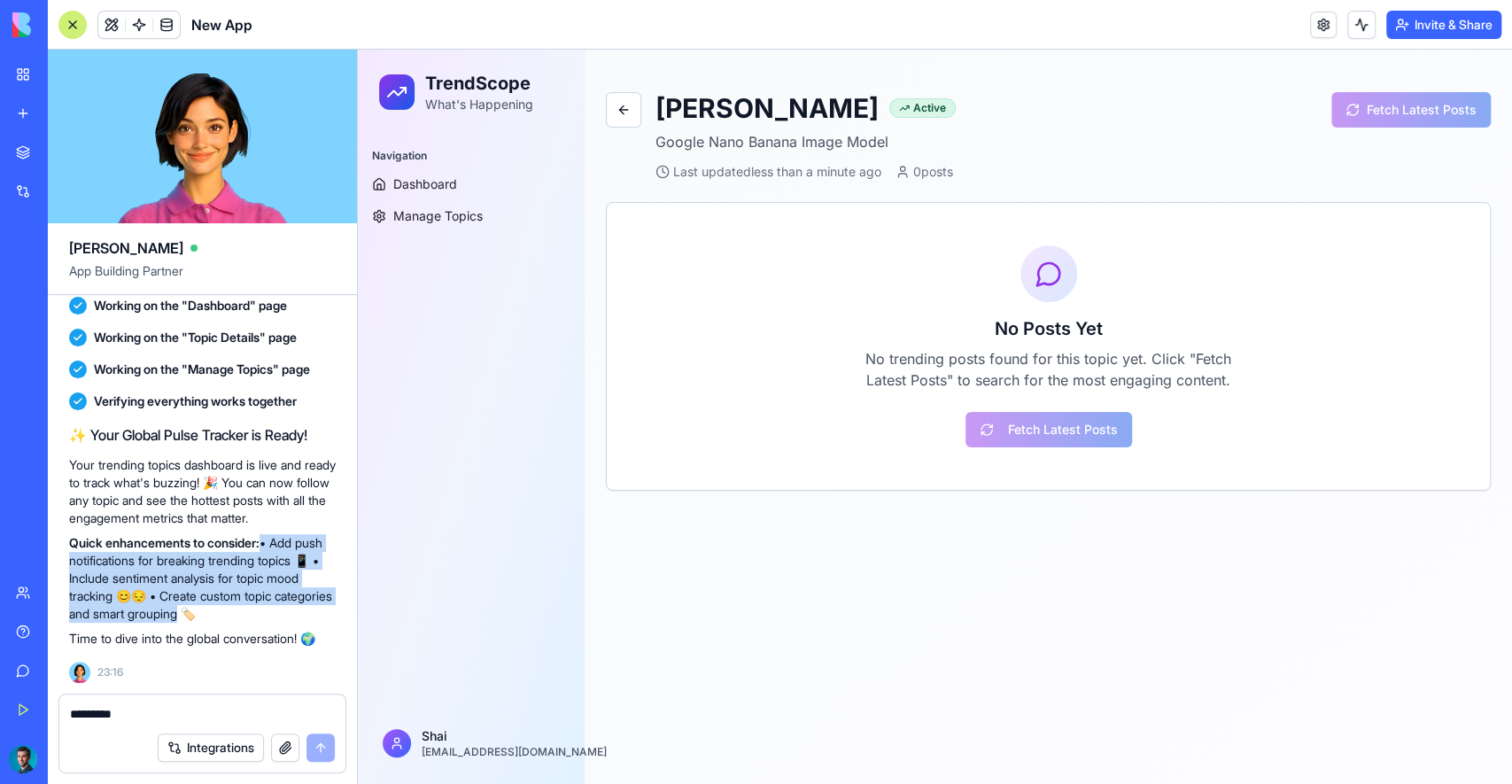
drag, startPoint x: 274, startPoint y: 606, endPoint x: 271, endPoint y: 546, distance: 60.1
click at [270, 547] on p "Quick enhancements to consider: • Add push notifications for breaking trending …" at bounding box center [202, 578] width 266 height 88
drag, startPoint x: 271, startPoint y: 546, endPoint x: 116, endPoint y: 573, distance: 157.3
click at [106, 570] on p "Quick enhancements to consider: • Add push notifications for breaking trending …" at bounding box center [202, 578] width 266 height 88
drag, startPoint x: 125, startPoint y: 574, endPoint x: 279, endPoint y: 610, distance: 158.2
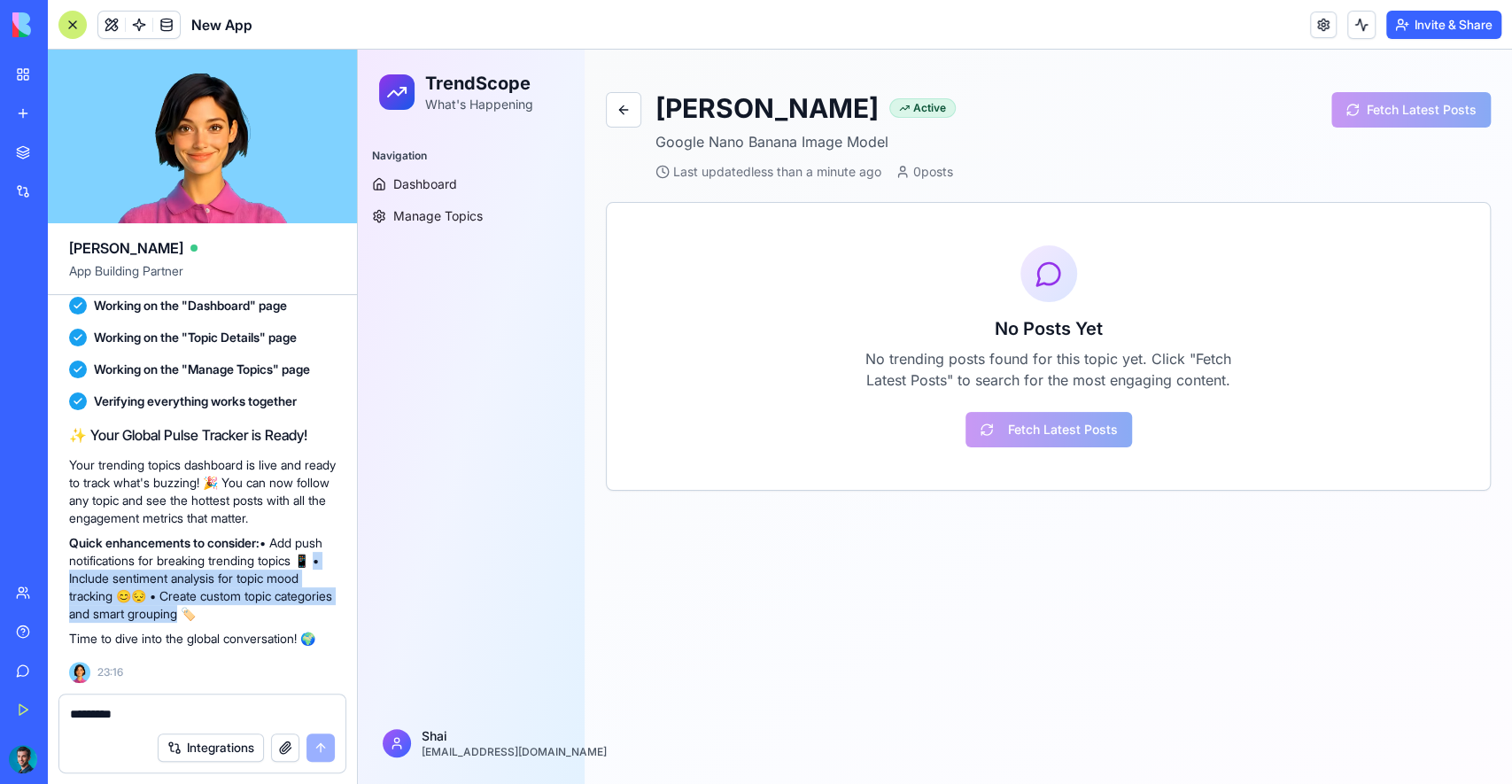
click at [278, 610] on p "Quick enhancements to consider: • Add push notifications for breaking trending …" at bounding box center [202, 578] width 266 height 88
drag, startPoint x: 267, startPoint y: 602, endPoint x: 174, endPoint y: 574, distance: 97.1
click at [175, 574] on p "Quick enhancements to consider: • Add push notifications for breaking trending …" at bounding box center [202, 578] width 266 height 88
drag, startPoint x: 174, startPoint y: 574, endPoint x: 214, endPoint y: 593, distance: 44.3
click at [214, 593] on p "Quick enhancements to consider: • Add push notifications for breaking trending …" at bounding box center [202, 578] width 266 height 88
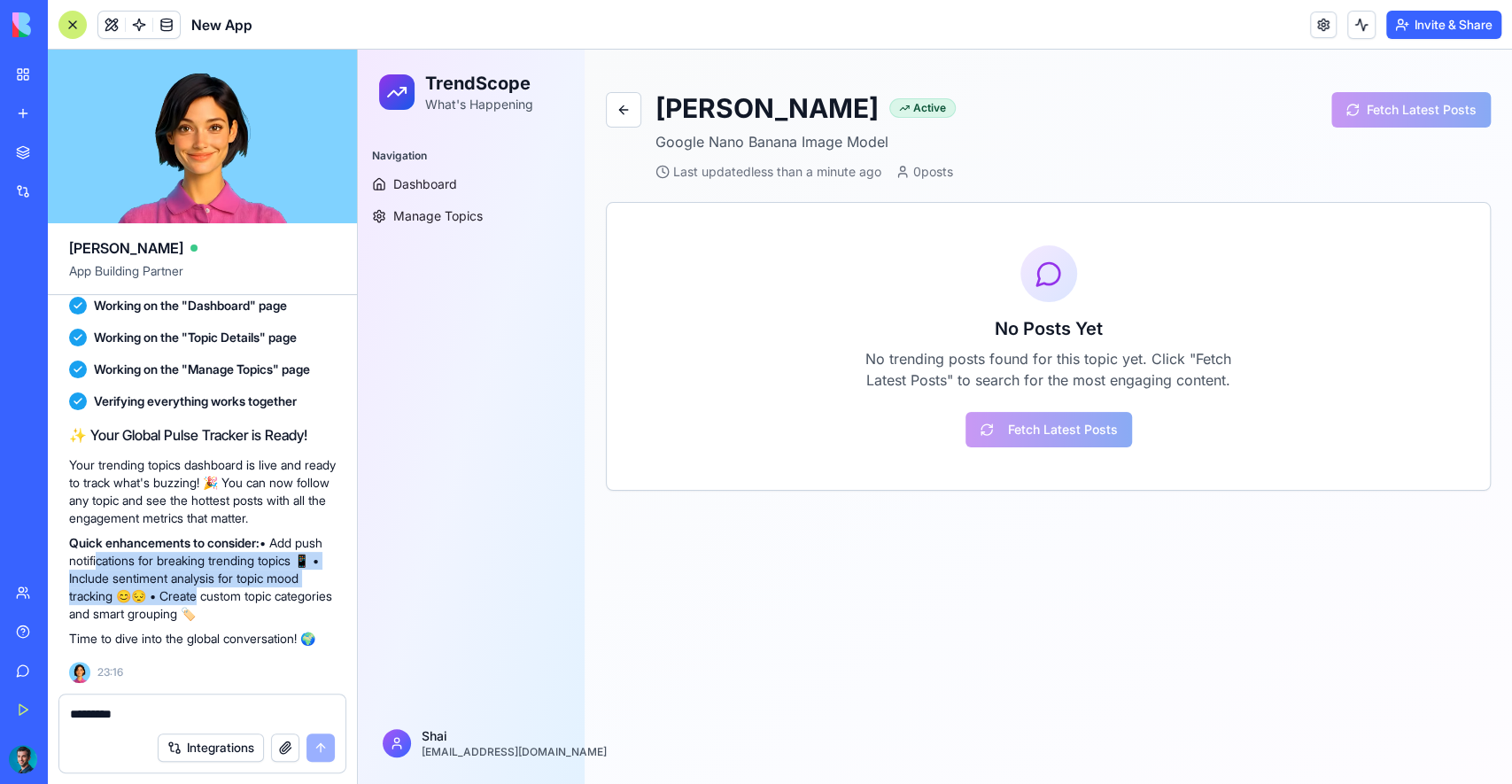
drag, startPoint x: 262, startPoint y: 601, endPoint x: 126, endPoint y: 559, distance: 142.3
click at [126, 560] on p "Quick enhancements to consider: • Add push notifications for breaking trending …" at bounding box center [202, 578] width 266 height 88
drag, startPoint x: 139, startPoint y: 561, endPoint x: 290, endPoint y: 595, distance: 154.8
click at [228, 594] on p "Quick enhancements to consider: • Add push notifications for breaking trending …" at bounding box center [202, 578] width 266 height 88
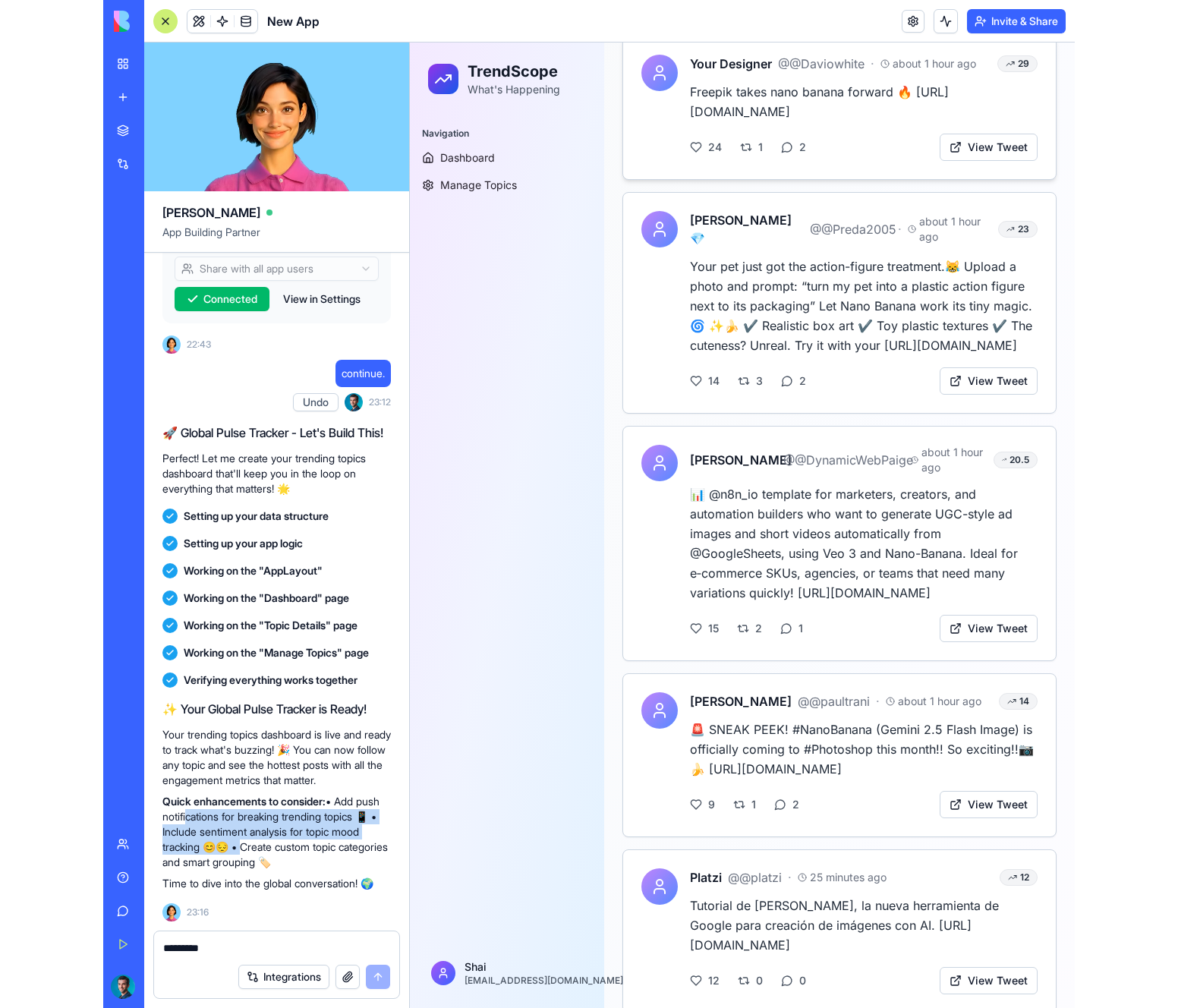
scroll to position [0, 0]
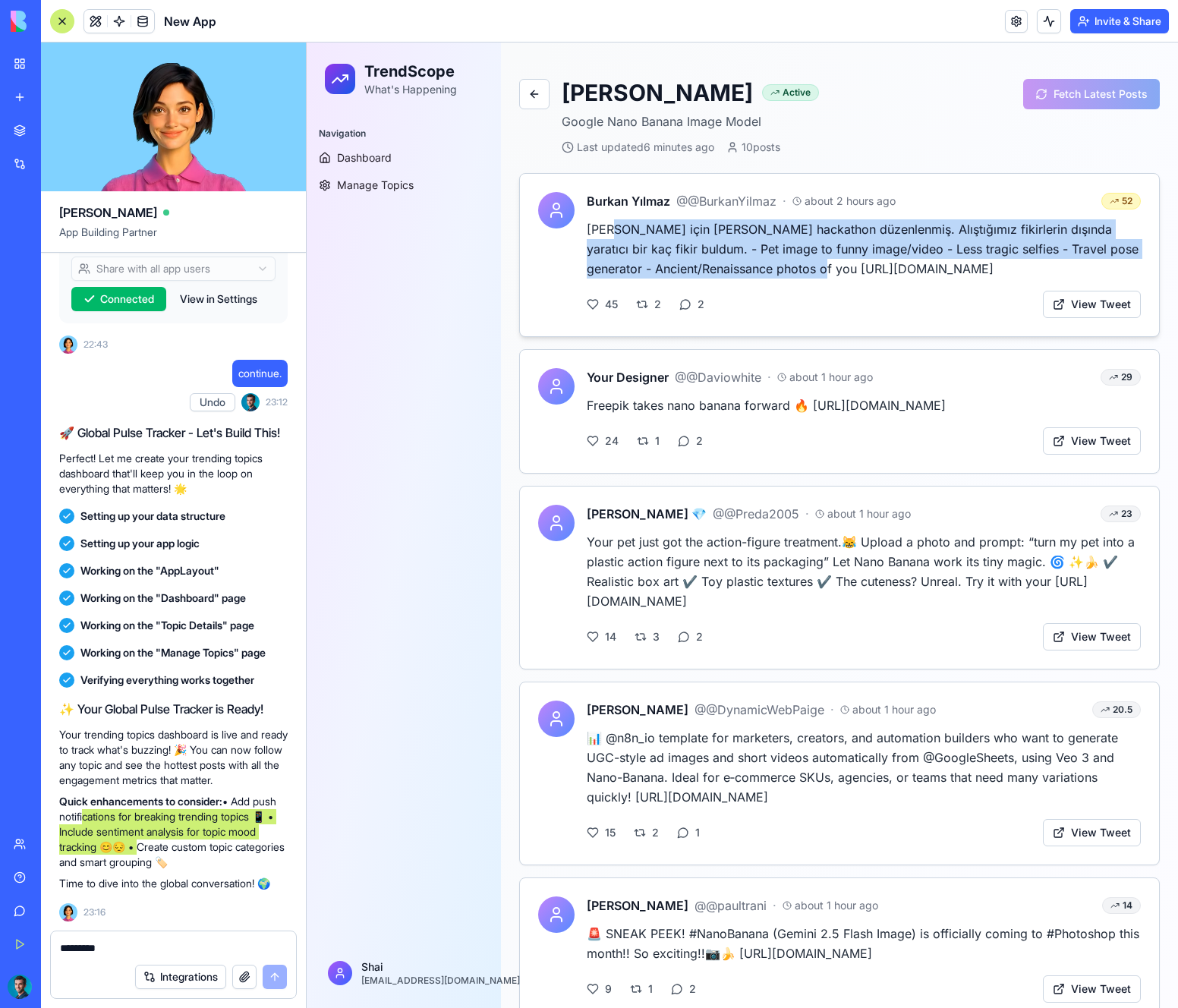
drag, startPoint x: 665, startPoint y: 237, endPoint x: 861, endPoint y: 277, distance: 200.0
click at [861, 277] on p "[PERSON_NAME] için [PERSON_NAME] hackathon düzenlenmiş. Alıştığımız fikirlerin …" at bounding box center [863, 249] width 554 height 59
drag, startPoint x: 864, startPoint y: 277, endPoint x: 958, endPoint y: 270, distance: 94.3
click at [865, 277] on p "[PERSON_NAME] için [PERSON_NAME] hackathon düzenlenmiş. Alıştığımız fikirlerin …" at bounding box center [863, 249] width 554 height 59
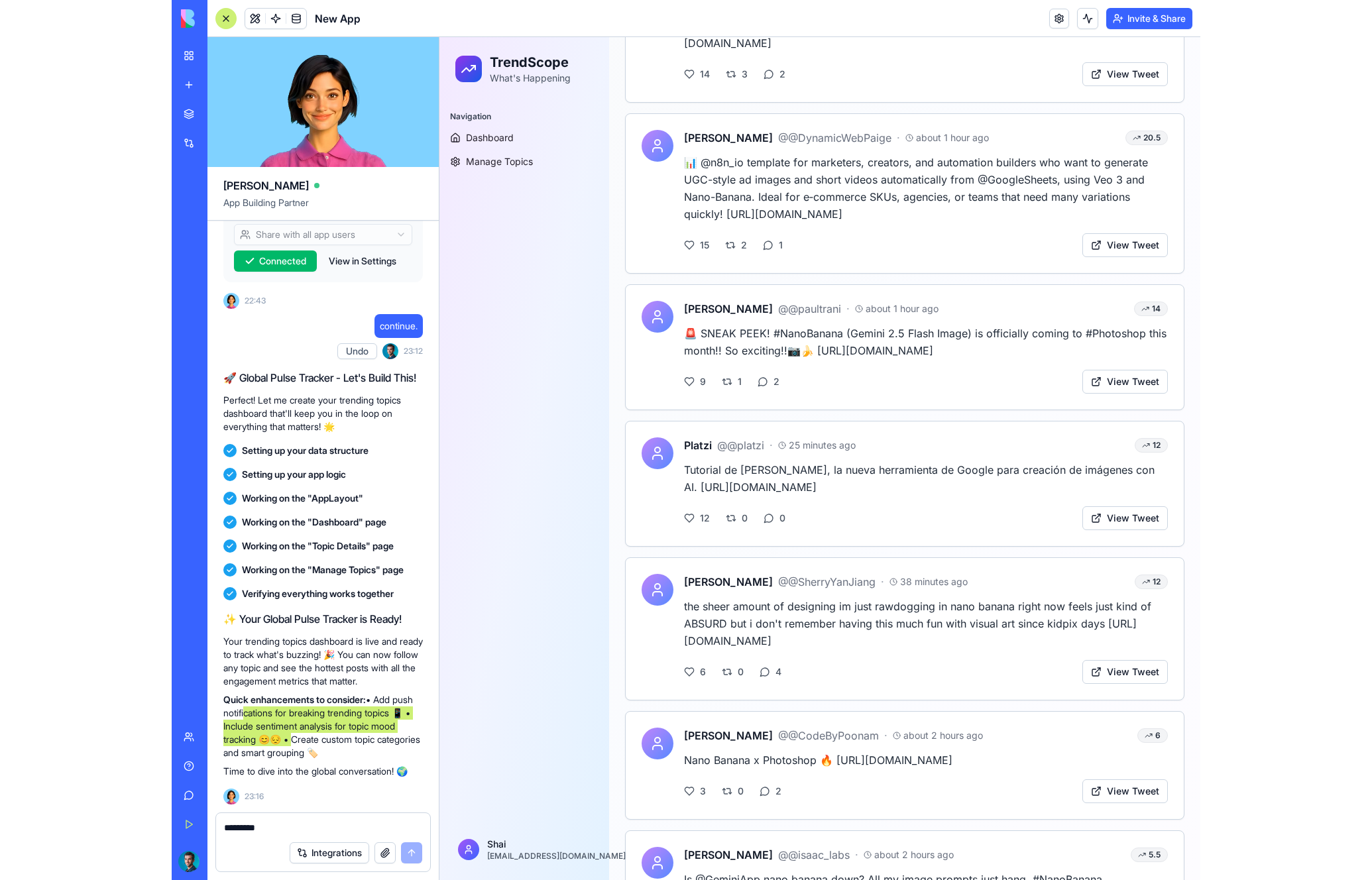
scroll to position [710, 0]
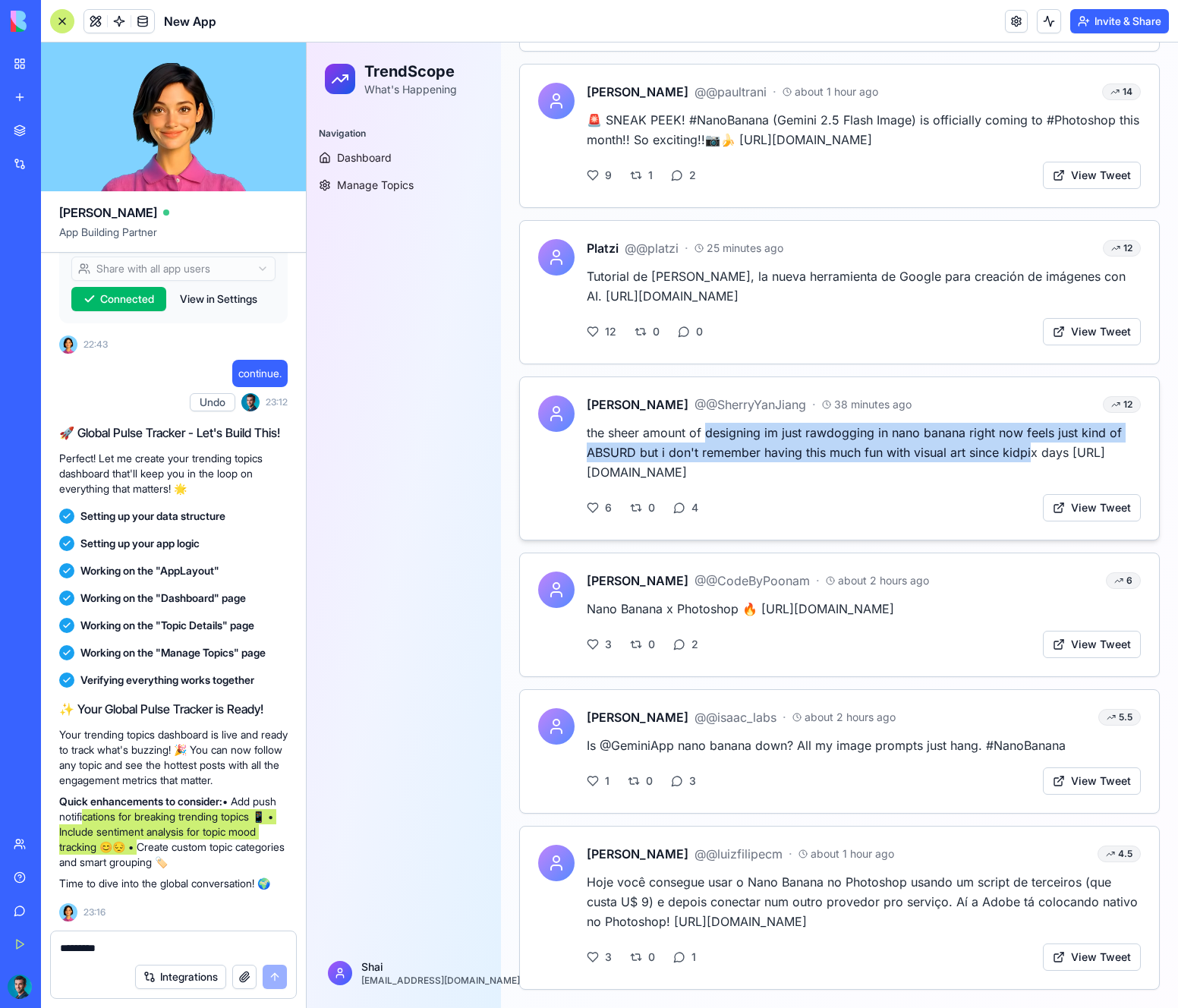
drag, startPoint x: 717, startPoint y: 432, endPoint x: 1031, endPoint y: 450, distance: 314.5
click at [1031, 450] on p "the sheer amount of designing im just rawdogging in nano banana right now feels…" at bounding box center [863, 452] width 554 height 59
click at [1030, 450] on p "the sheer amount of designing im just rawdogging in nano banana right now feels…" at bounding box center [863, 452] width 554 height 59
drag, startPoint x: 1010, startPoint y: 450, endPoint x: 782, endPoint y: 434, distance: 228.6
click at [782, 434] on p "the sheer amount of designing im just rawdogging in nano banana right now feels…" at bounding box center [863, 452] width 554 height 59
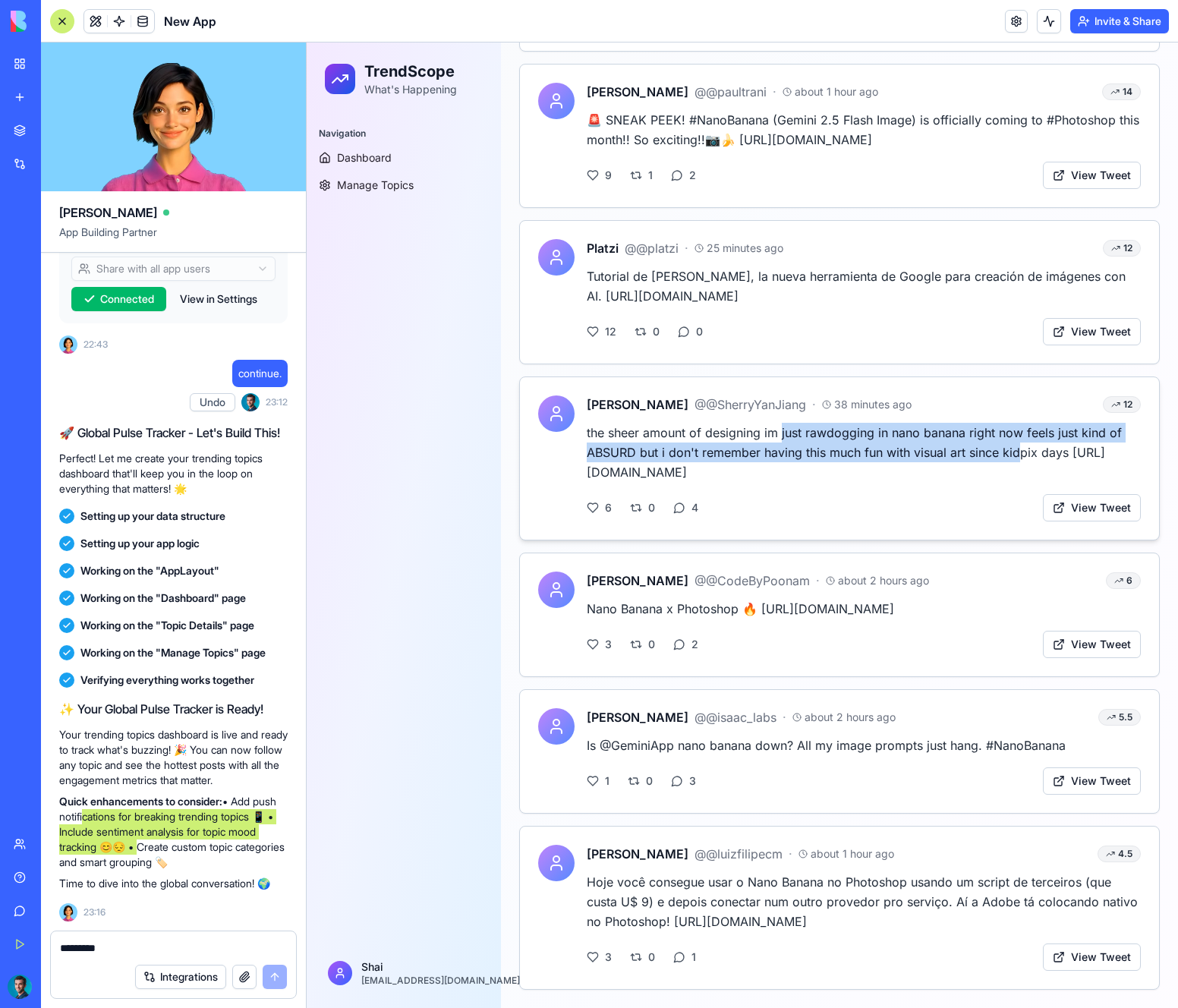
click at [782, 434] on p "the sheer amount of designing im just rawdogging in nano banana right now feels…" at bounding box center [863, 452] width 554 height 59
drag, startPoint x: 821, startPoint y: 431, endPoint x: 954, endPoint y: 460, distance: 136.1
click at [952, 460] on p "the sheer amount of designing im just rawdogging in nano banana right now feels…" at bounding box center [863, 452] width 554 height 59
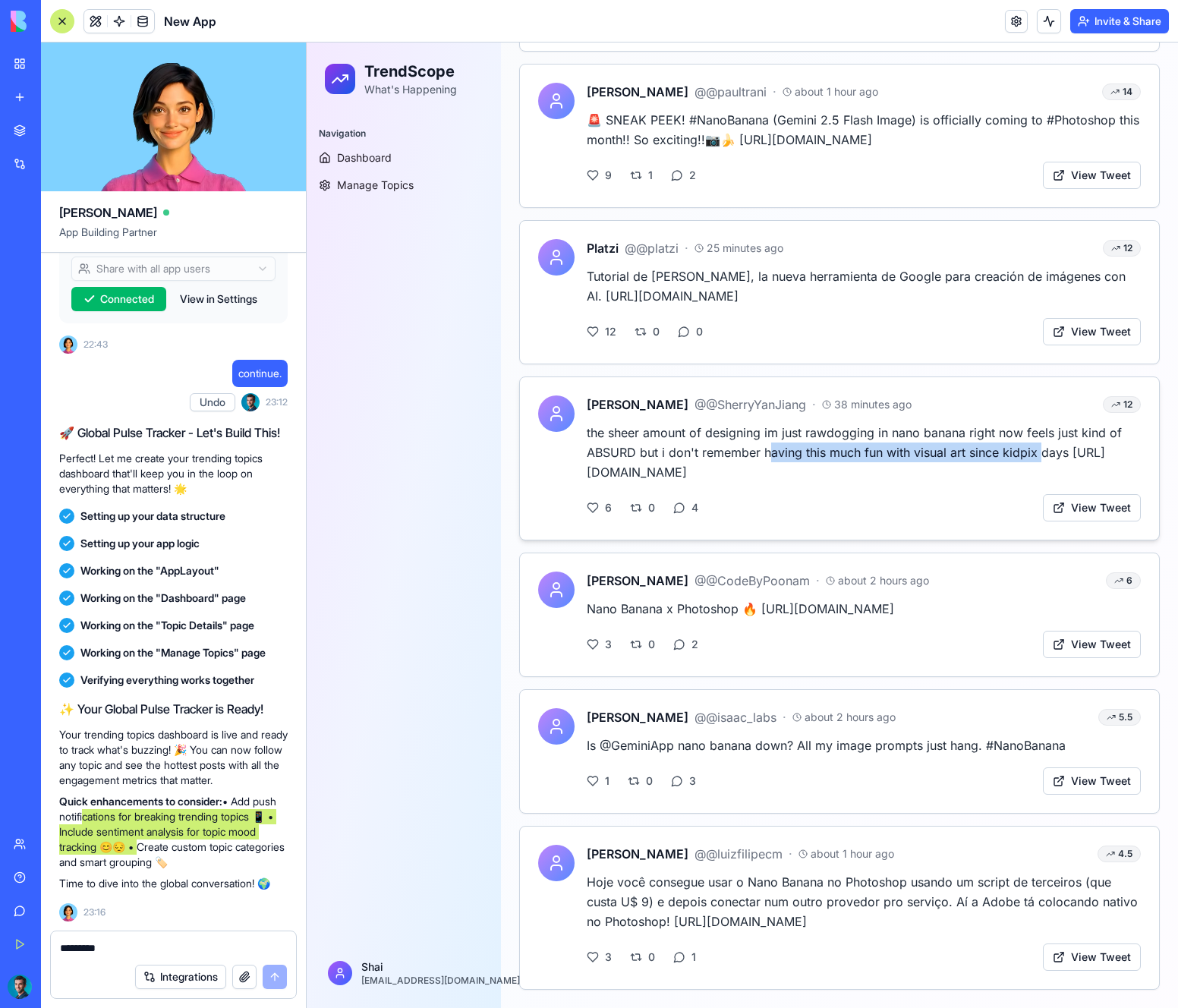
drag, startPoint x: 1040, startPoint y: 450, endPoint x: 772, endPoint y: 442, distance: 268.1
click at [772, 442] on p "the sheer amount of designing im just rawdogging in nano banana right now feels…" at bounding box center [863, 452] width 554 height 59
drag, startPoint x: 752, startPoint y: 478, endPoint x: 573, endPoint y: 474, distance: 179.0
click at [573, 474] on div "[PERSON_NAME] @ @SherryYanJiang · 38 minutes ago 12 the sheer amount of designi…" at bounding box center [839, 459] width 602 height 126
copy p "[URL][DOMAIN_NAME]"
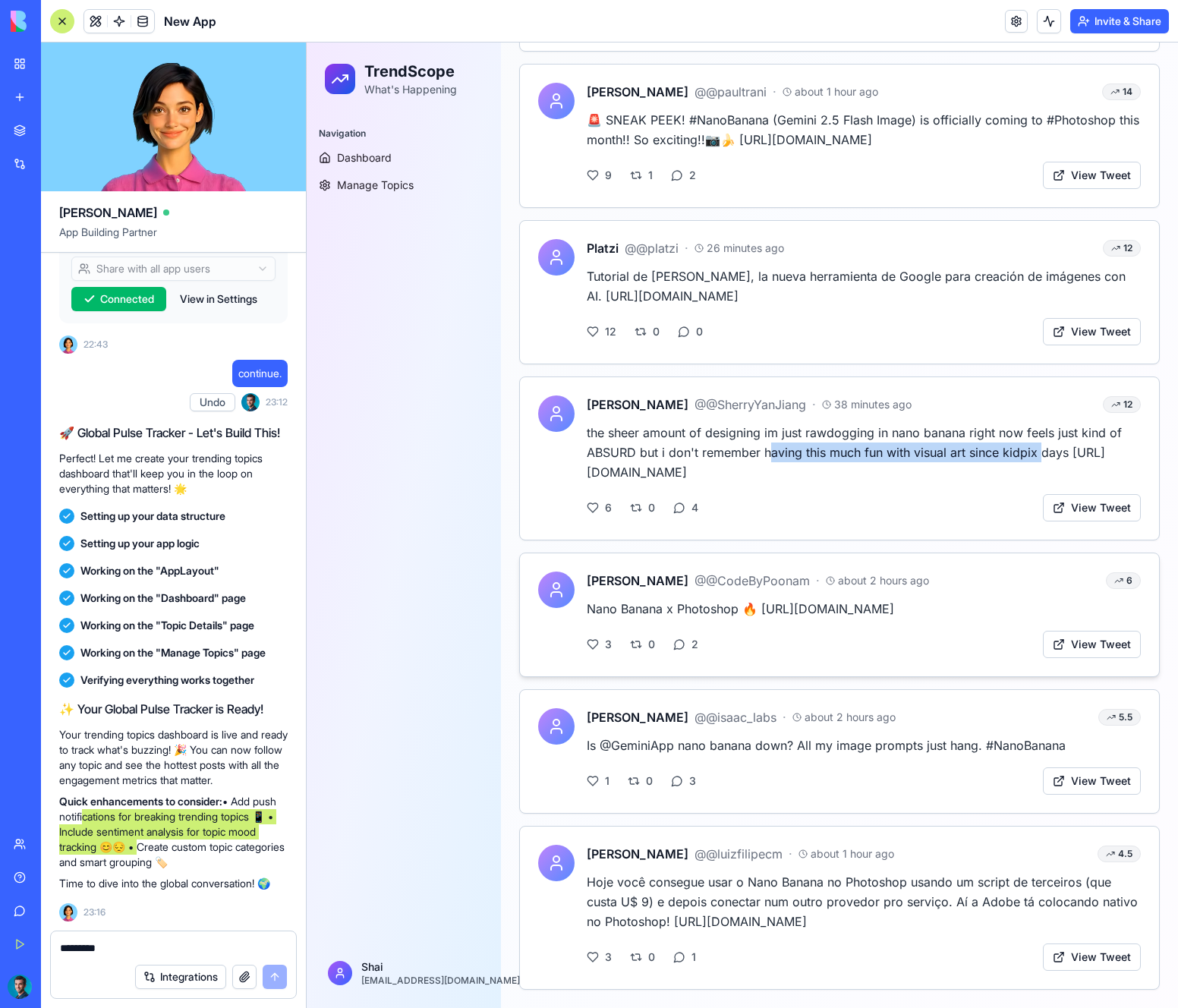
drag, startPoint x: 892, startPoint y: 613, endPoint x: 760, endPoint y: 613, distance: 132.0
click at [760, 613] on p "Nano Banana x Photoshop 🔥 [URL][DOMAIN_NAME]" at bounding box center [863, 609] width 554 height 20
copy p "ttps://[DOMAIN_NAME][URL]"
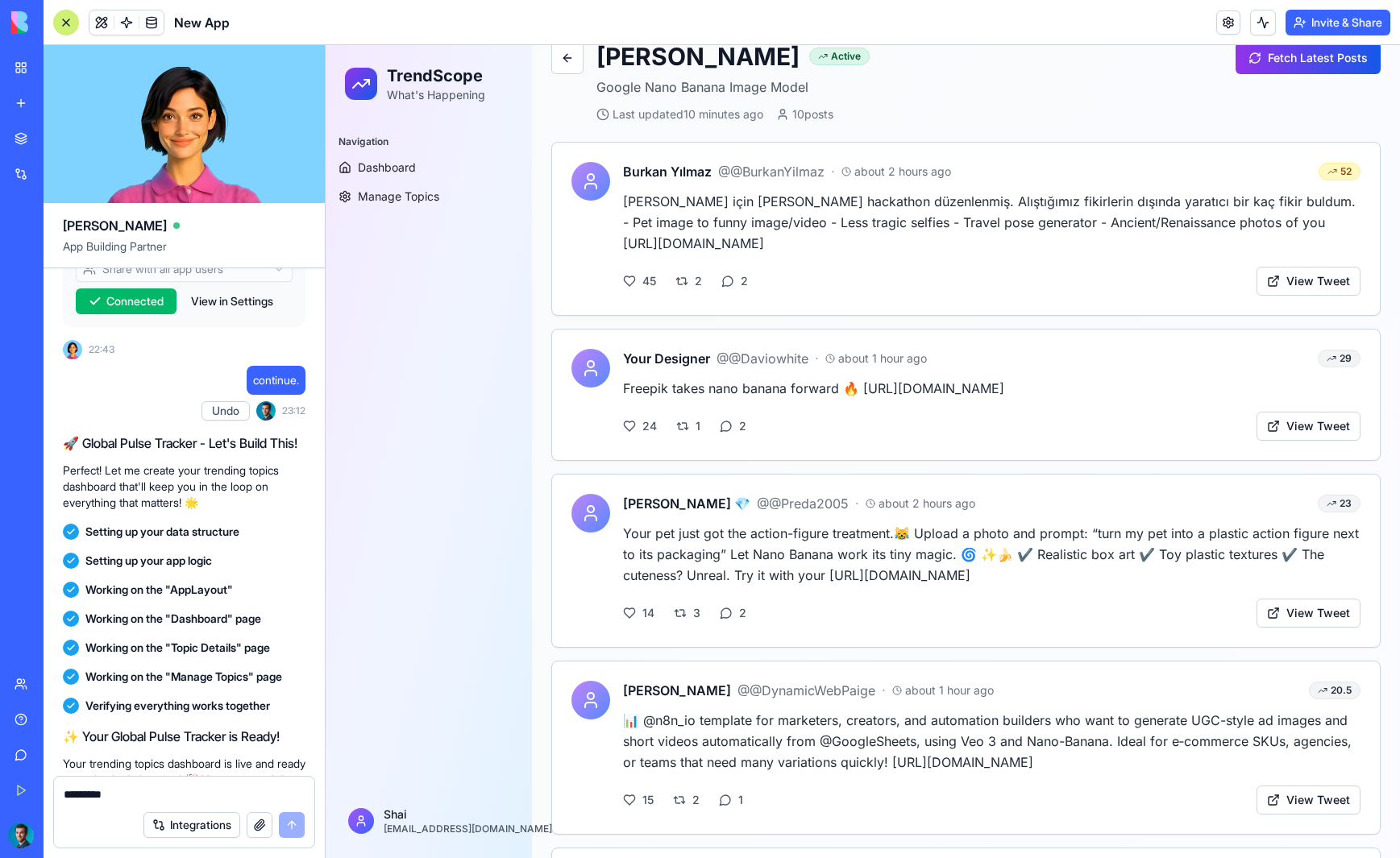
scroll to position [0, 0]
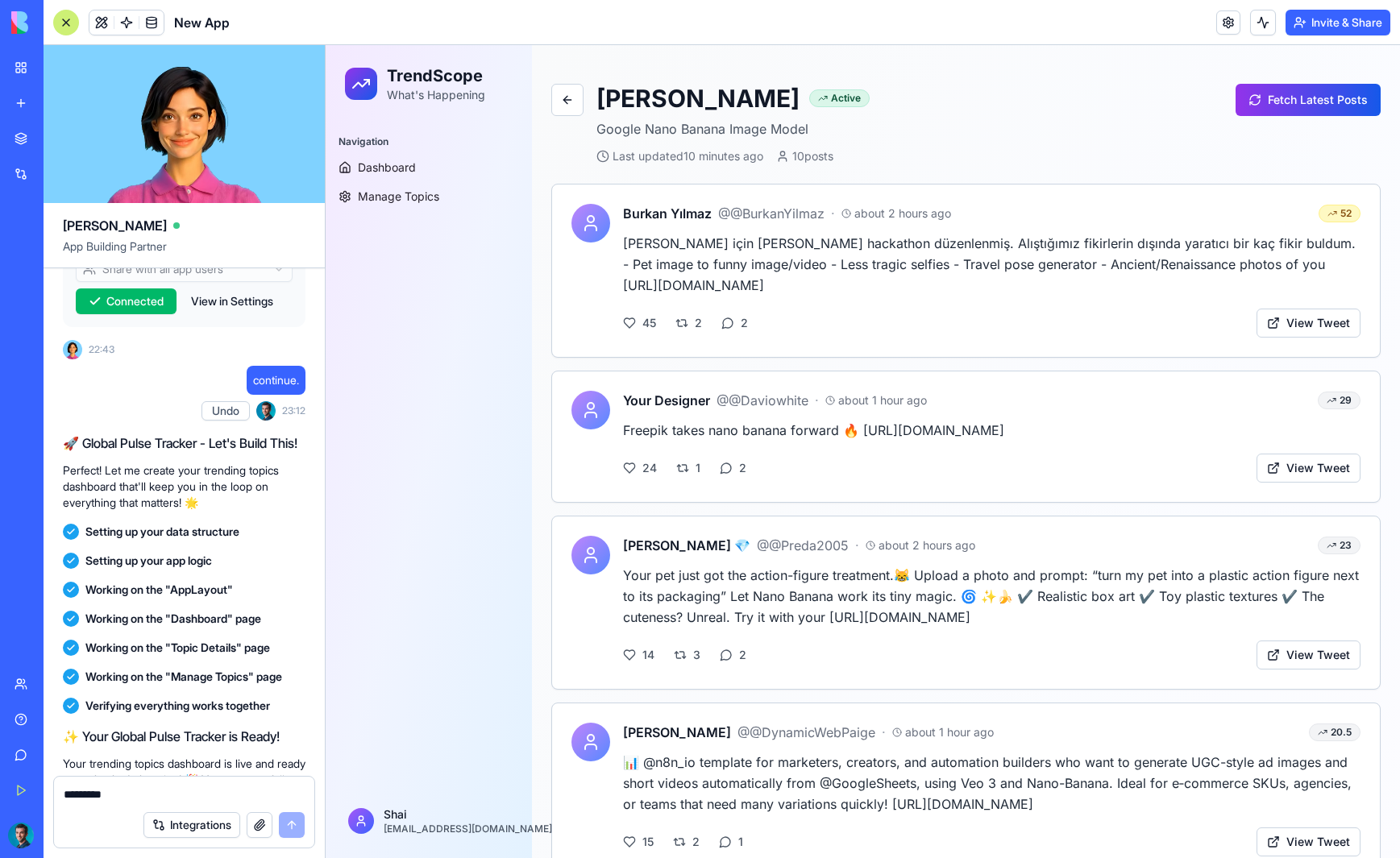
click at [137, 795] on textarea "*********" at bounding box center [184, 794] width 241 height 16
type textarea "**********"
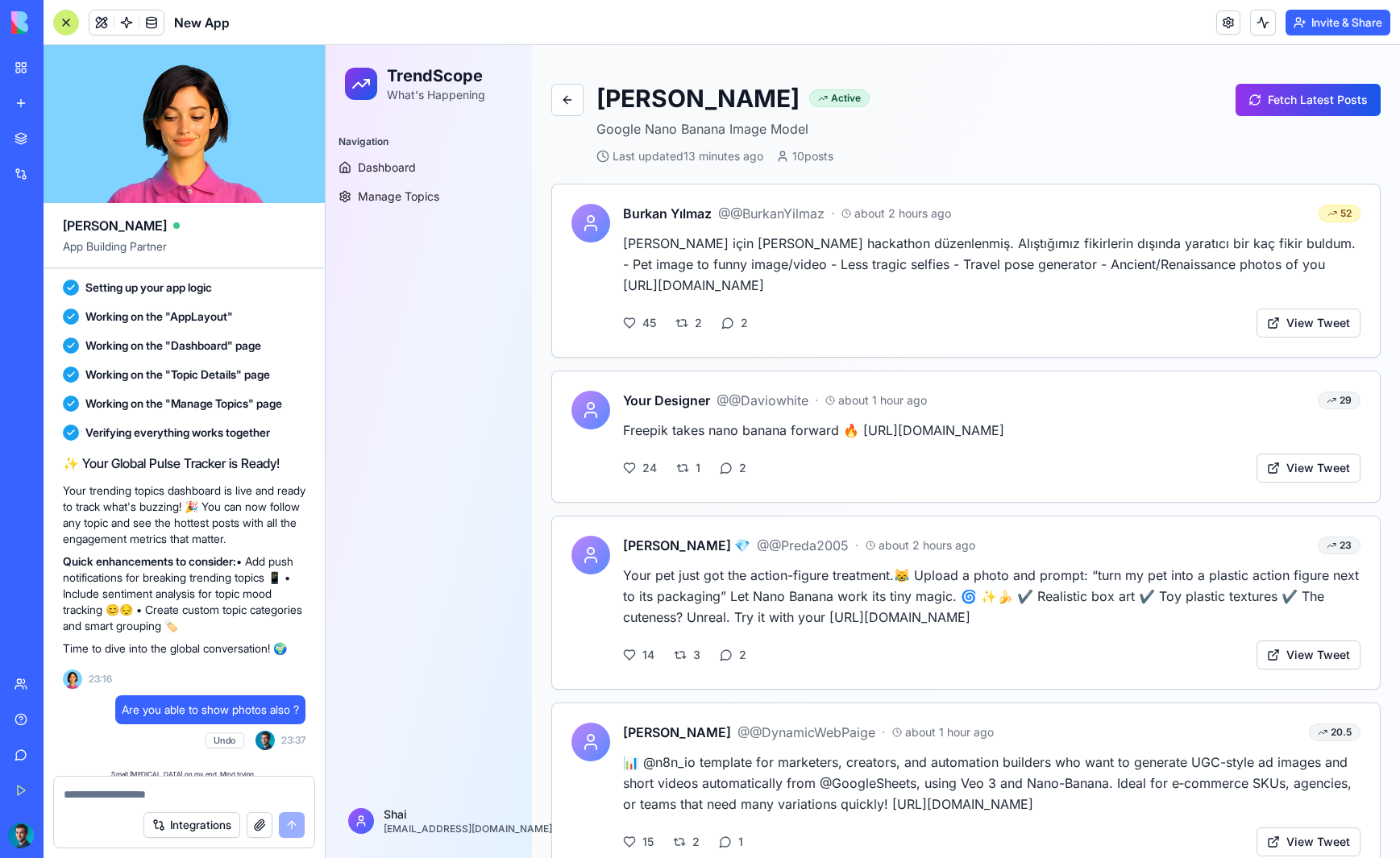
scroll to position [797, 0]
